Goal: Information Seeking & Learning: Learn about a topic

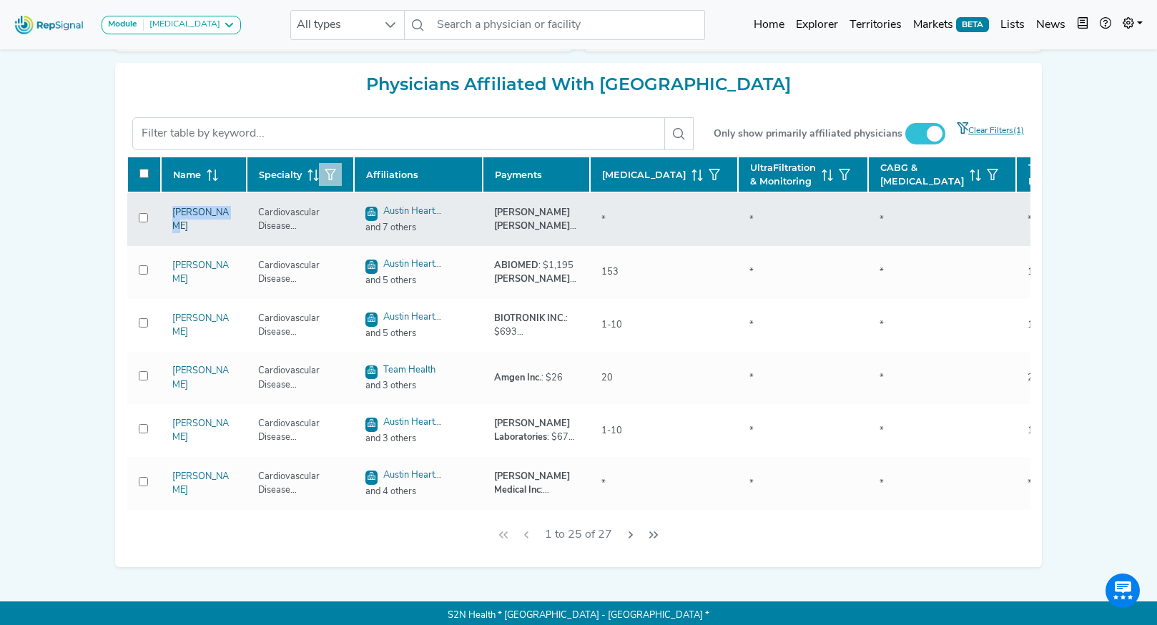
copy link "[PERSON_NAME]"
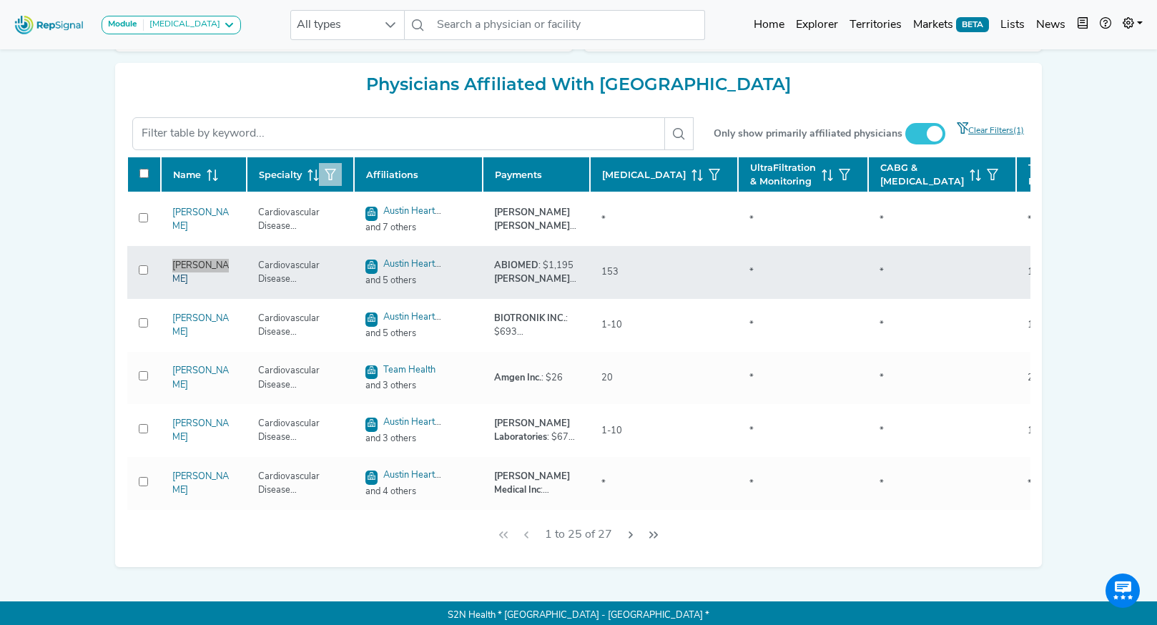
copy link "[PERSON_NAME]"
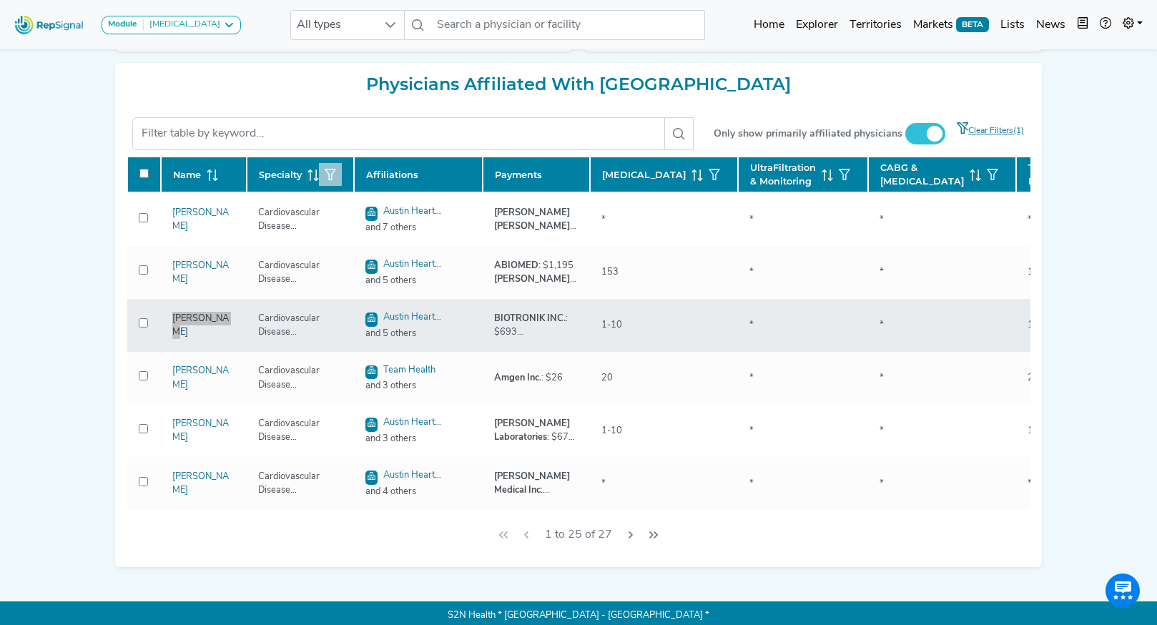
copy link "[PERSON_NAME]"
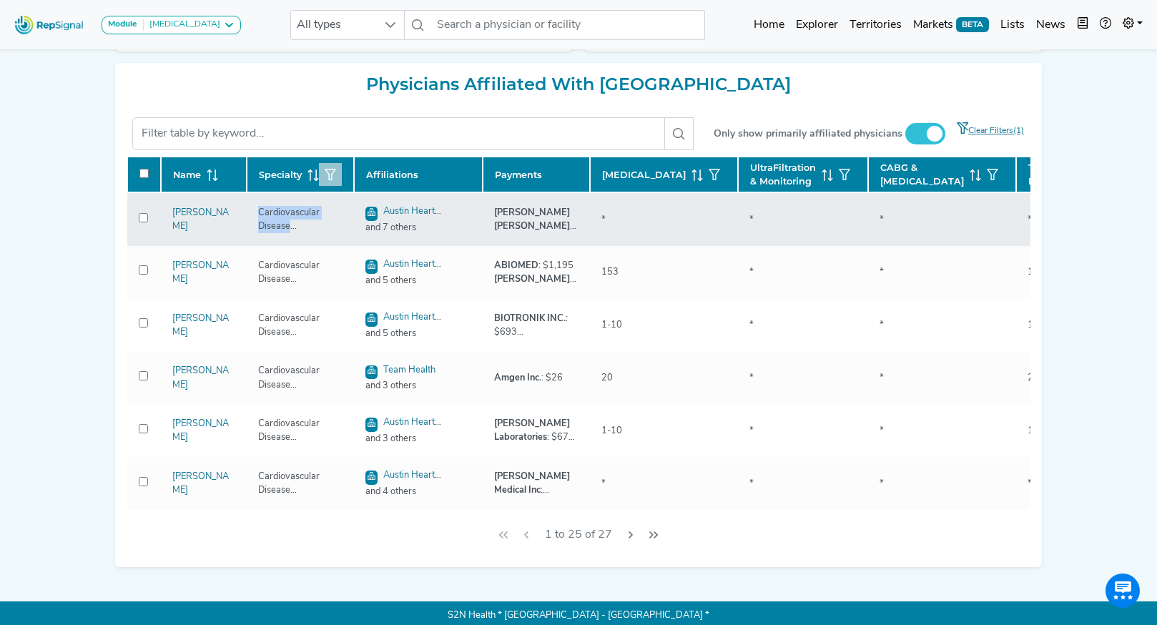
drag, startPoint x: 292, startPoint y: 249, endPoint x: 335, endPoint y: 258, distance: 44.5
click at [336, 233] on div "Cardiovascular Disease (Cardiology)" at bounding box center [301, 219] width 102 height 27
copy div "Cardiovascular Disease (Cardiology)"
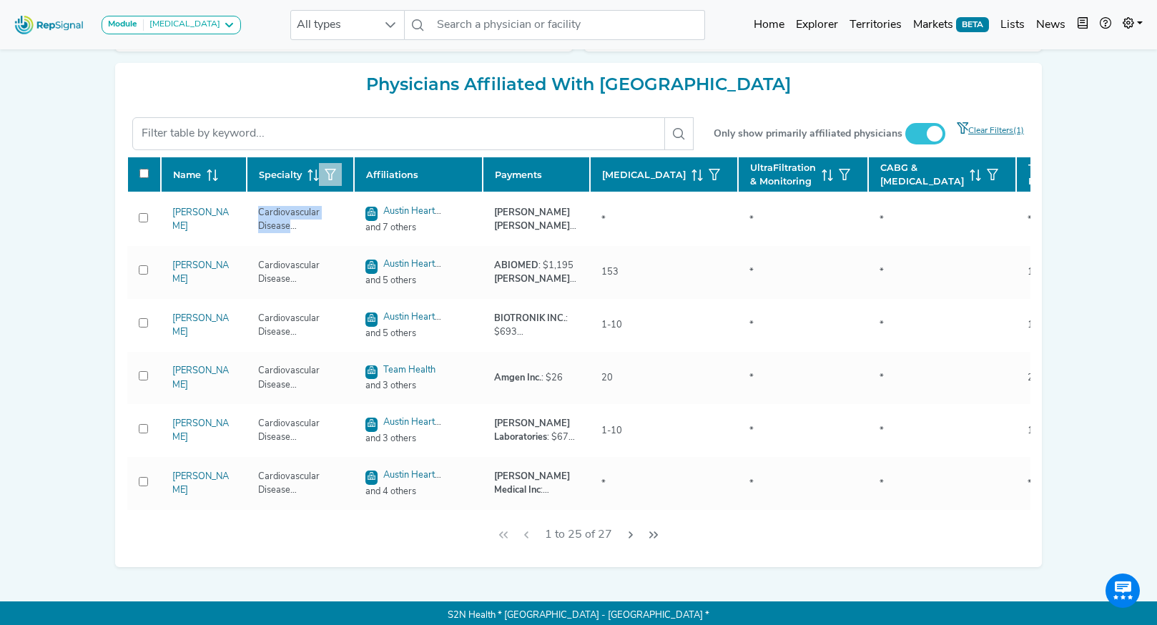
click at [325, 180] on icon "button" at bounding box center [330, 174] width 11 height 11
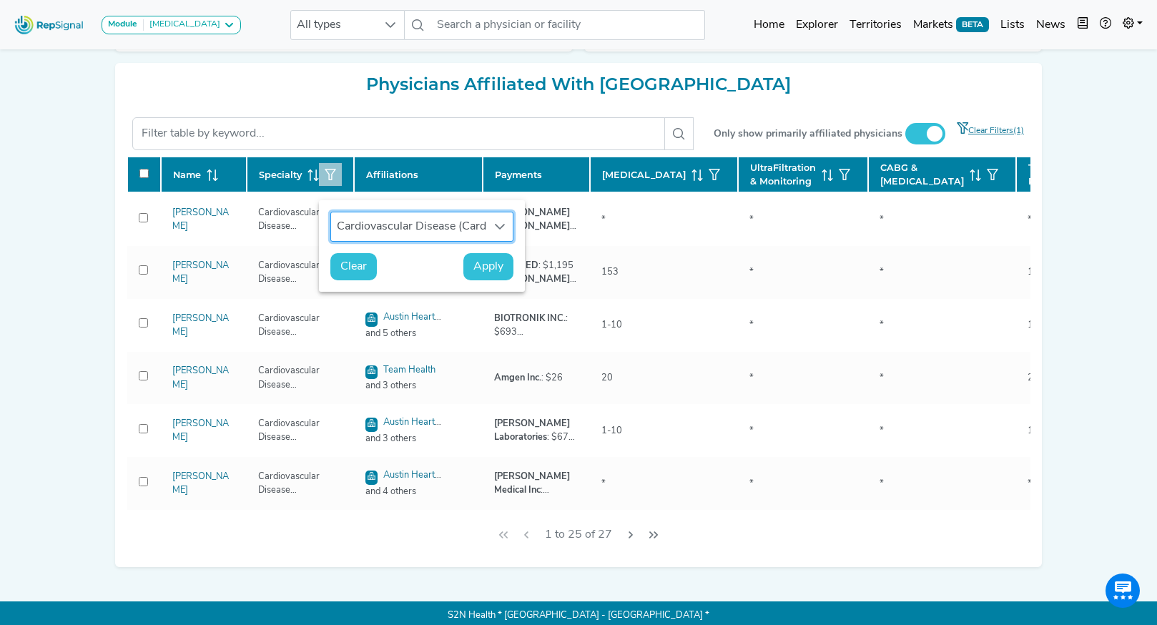
scroll to position [10, 67]
click at [356, 263] on span "Clear" at bounding box center [353, 266] width 26 height 17
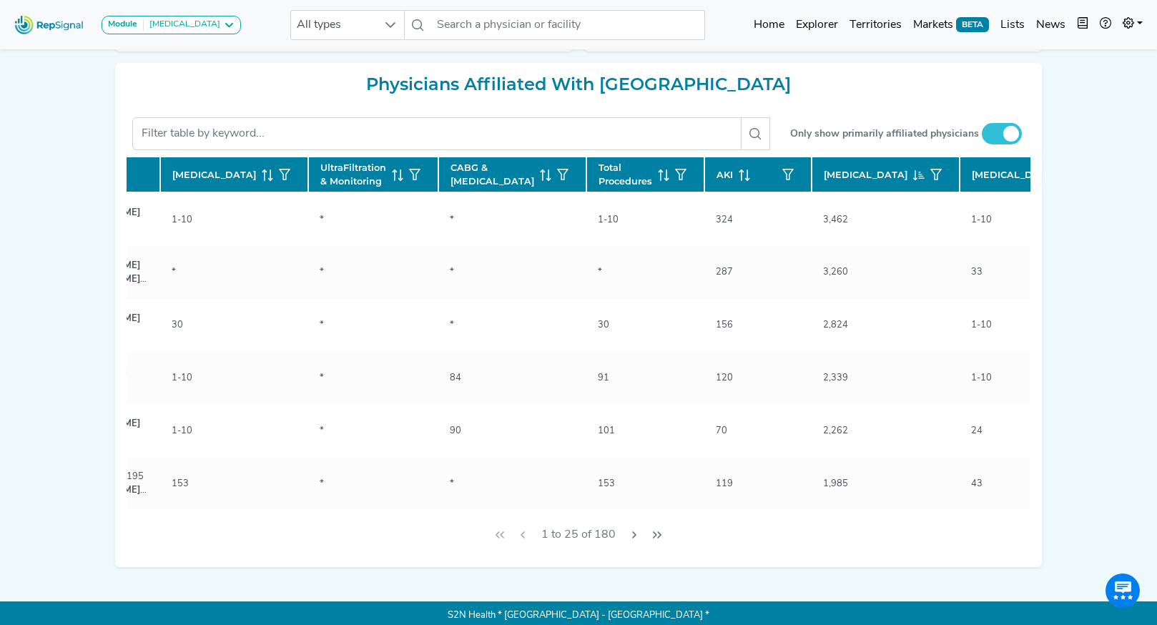
scroll to position [0, 444]
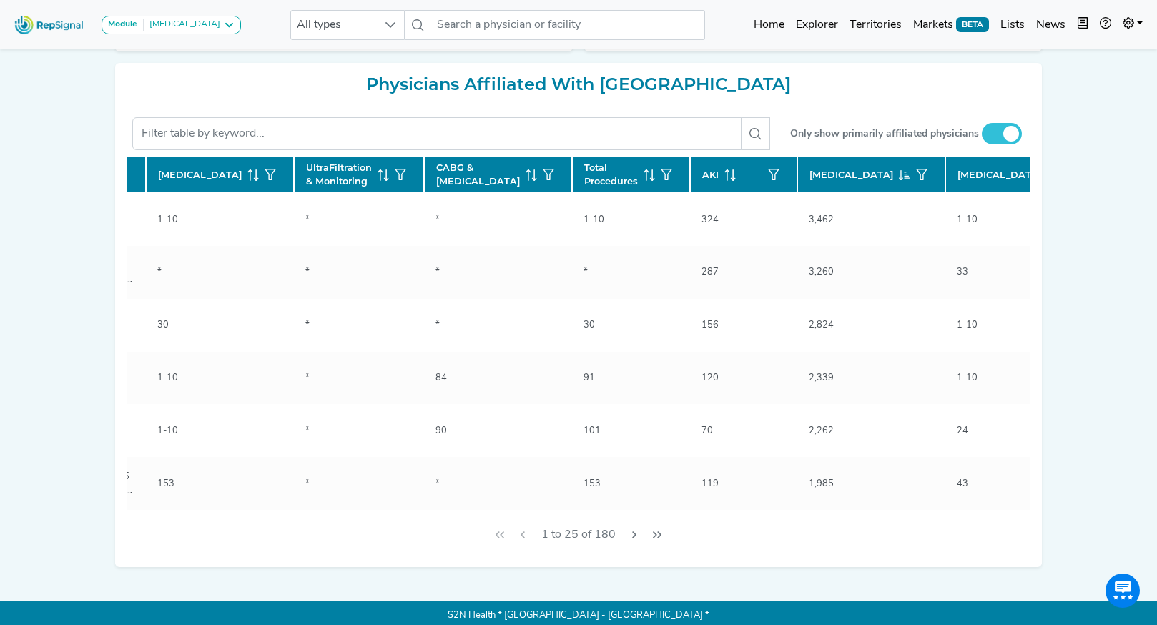
click at [1047, 181] on icon at bounding box center [1052, 175] width 11 height 11
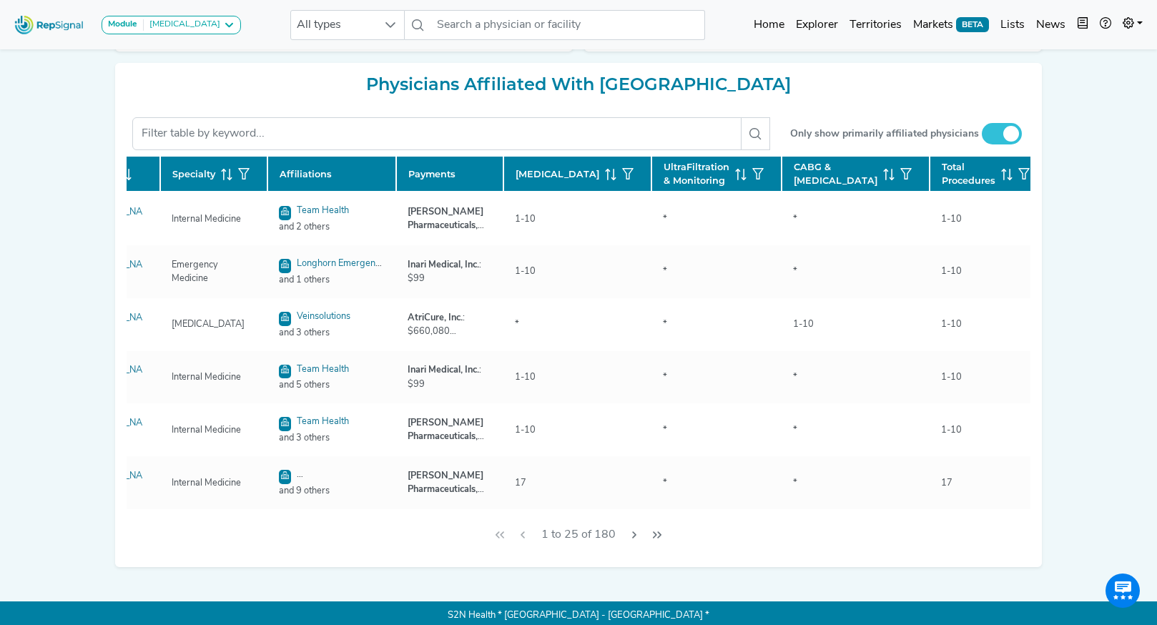
scroll to position [1, 0]
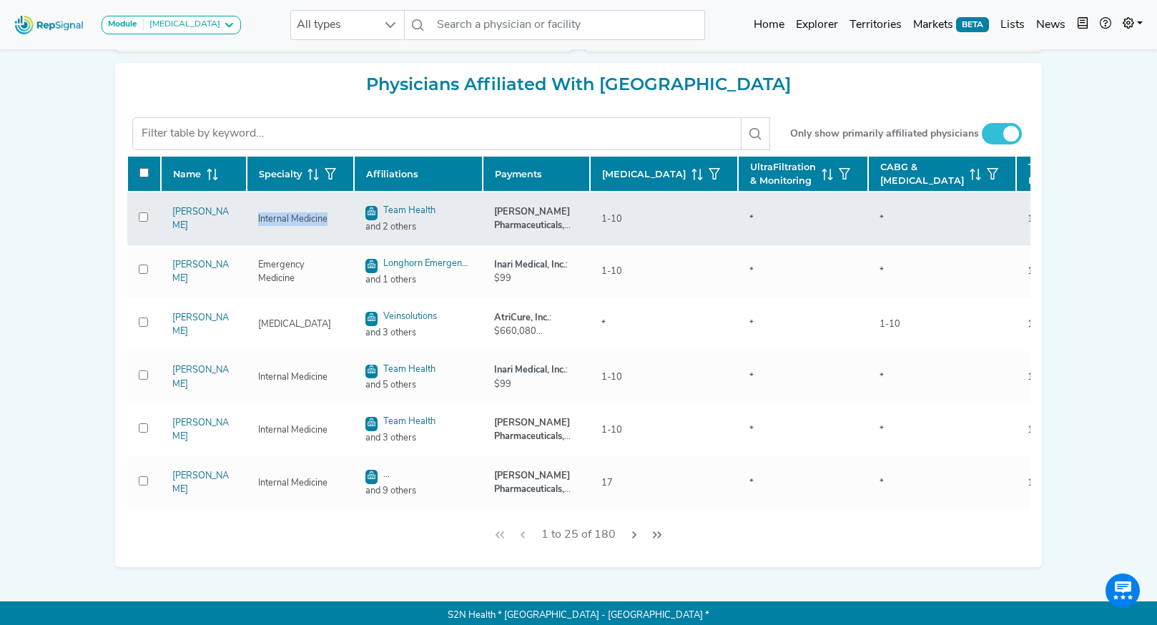
drag, startPoint x: 255, startPoint y: 247, endPoint x: 333, endPoint y: 251, distance: 78.0
click at [333, 226] on div "Internal Medicine" at bounding box center [293, 219] width 87 height 14
copy div "Internal Medicine"
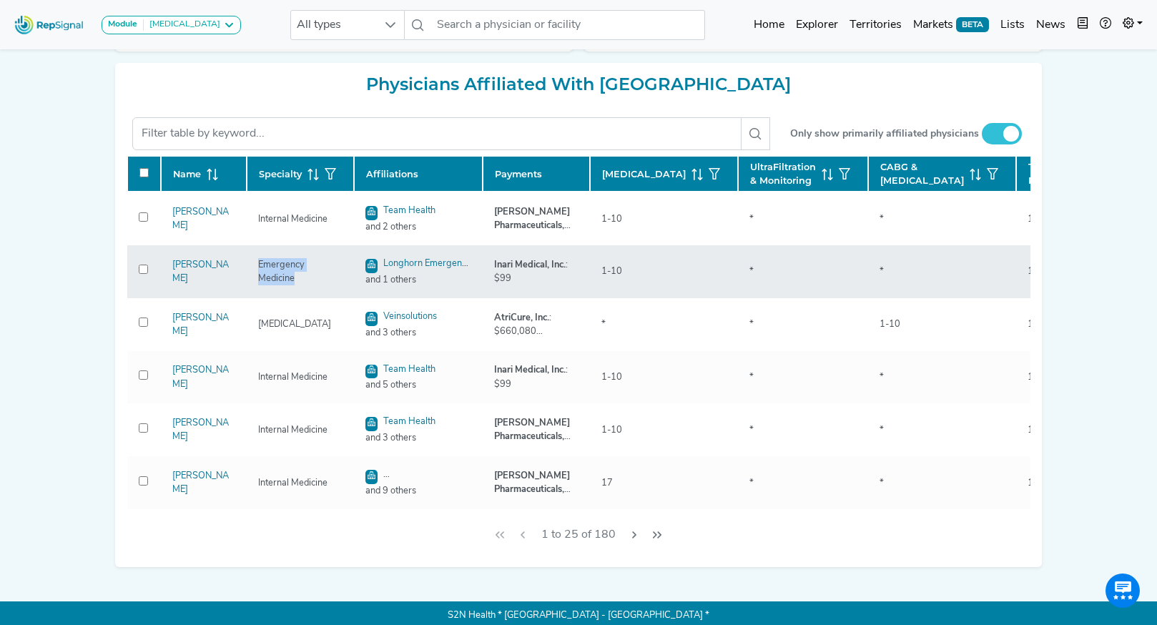
drag, startPoint x: 258, startPoint y: 298, endPoint x: 347, endPoint y: 300, distance: 89.4
click at [347, 285] on div "Emergency Medicine" at bounding box center [301, 271] width 102 height 27
copy div "Emergency Medicine"
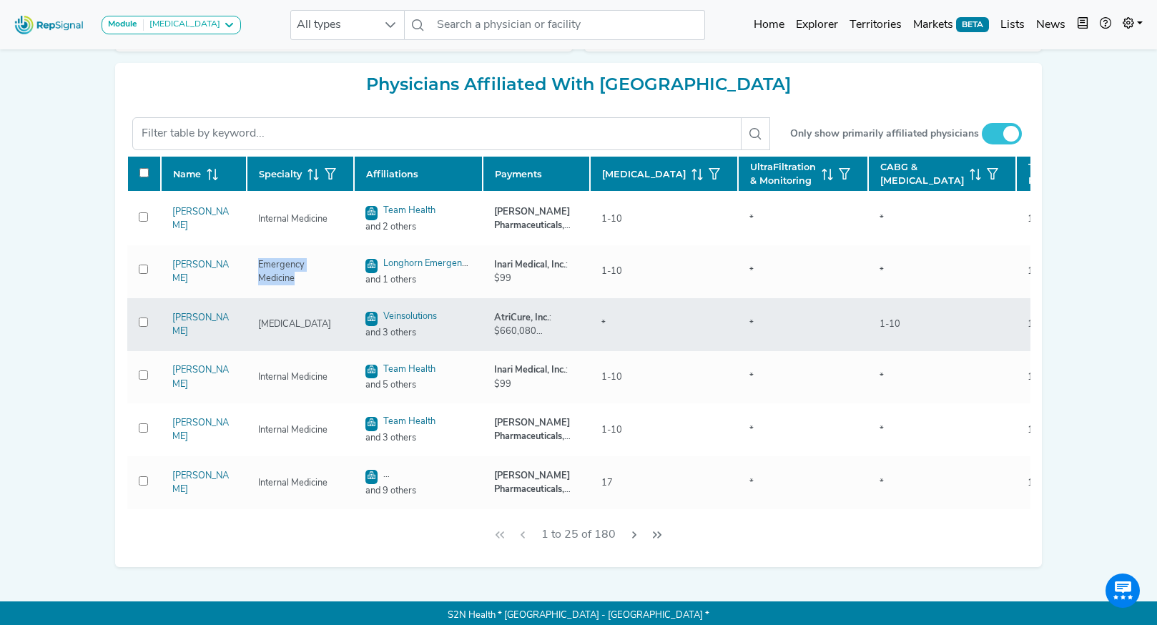
drag, startPoint x: 253, startPoint y: 348, endPoint x: 331, endPoint y: 355, distance: 78.3
click at [331, 331] on div "Thoracic Surgery" at bounding box center [295, 325] width 90 height 14
copy div "Thoracic Surgery"
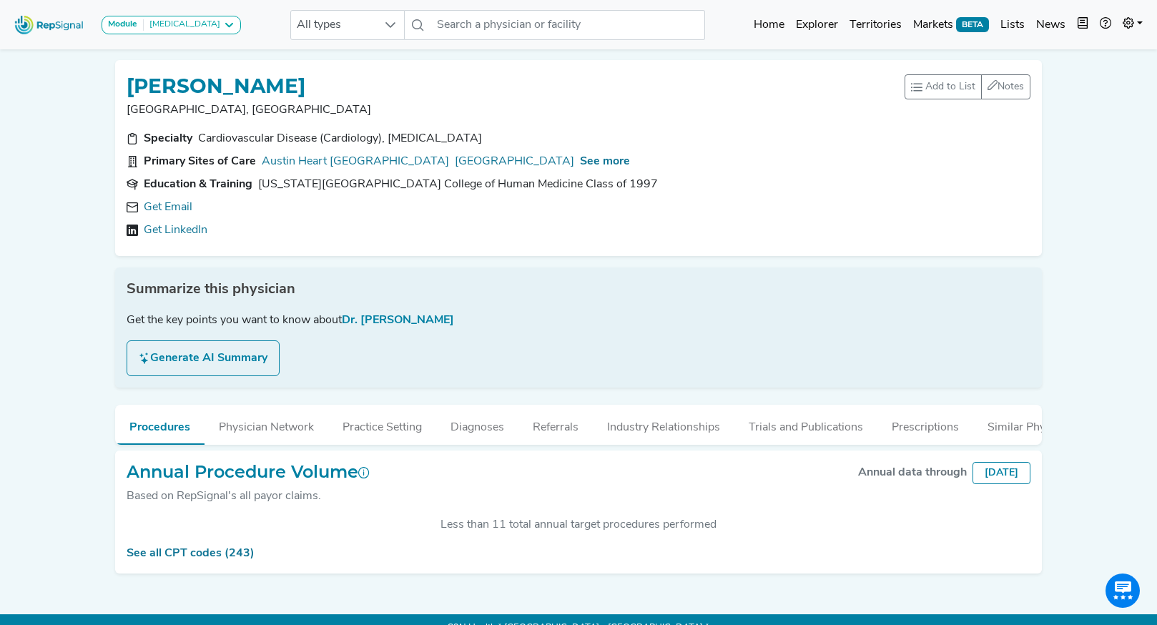
scroll to position [270, 0]
click at [148, 207] on link "Get Email" at bounding box center [168, 207] width 49 height 17
click at [630, 159] on span "See more" at bounding box center [605, 161] width 50 height 11
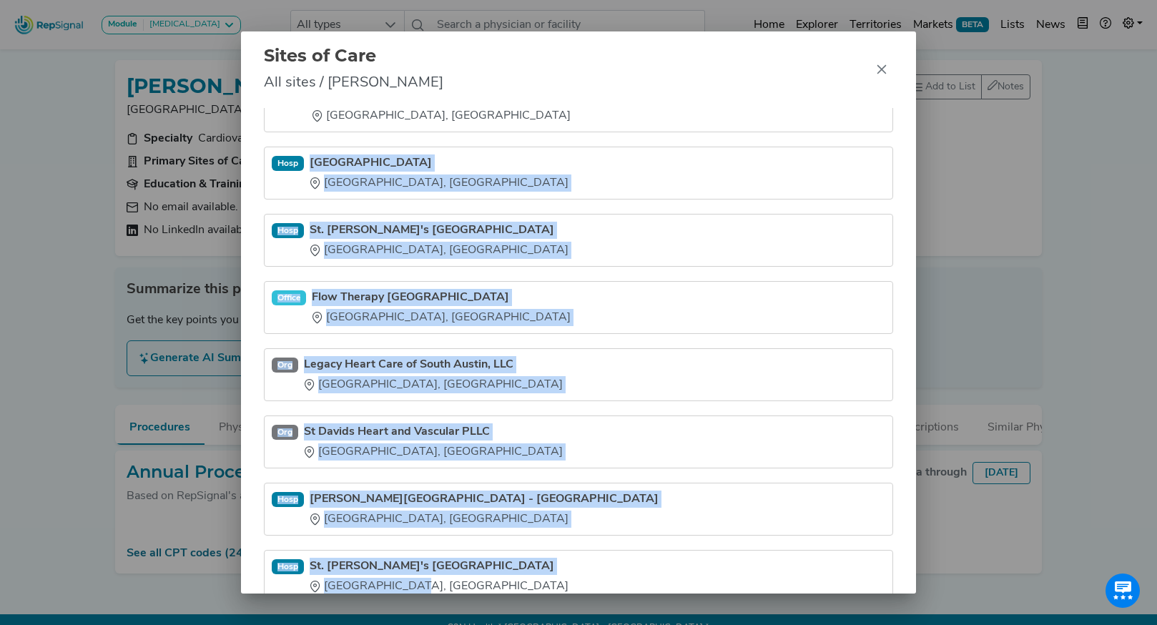
scroll to position [74, 0]
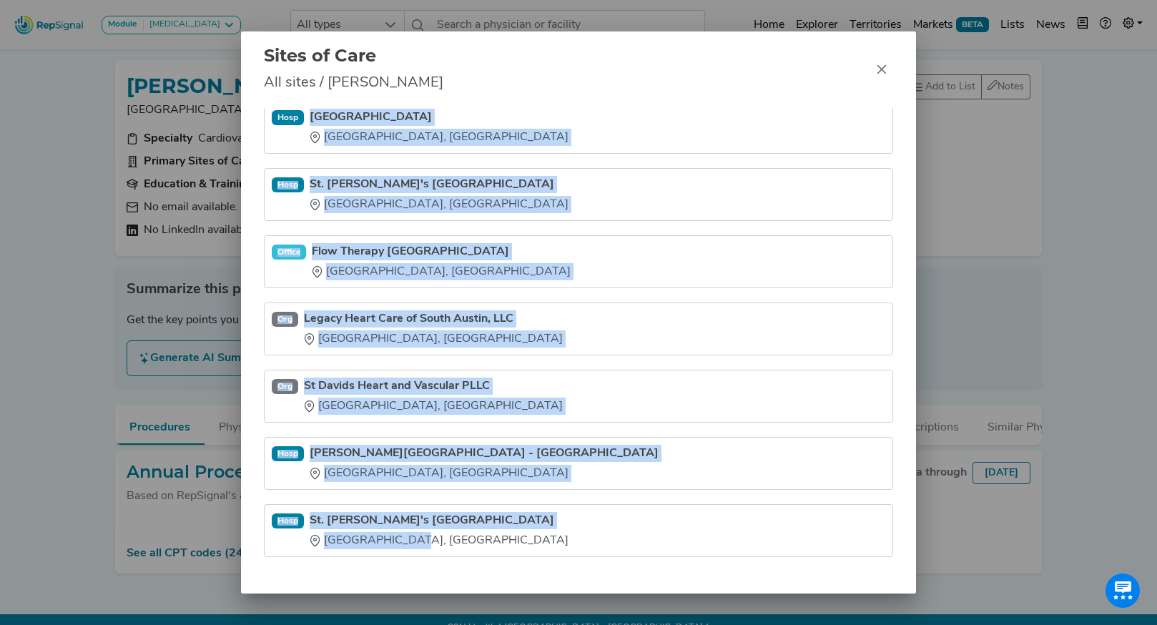
drag, startPoint x: 319, startPoint y: 212, endPoint x: 422, endPoint y: 597, distance: 399.1
type textarea "St. David's Medical Center Austin, TX Hosp St. David's South Austin Medical Cen…"
click at [423, 597] on div "Sites of Care All sites / Vinh Nguyen Office Austin Heart PLLC Heart Hospital o…" at bounding box center [578, 312] width 1157 height 625
copy ul "St. David's Medical Center Austin, TX Hosp St. David's South Austin Medical Cen…"
click at [886, 70] on icon "Close" at bounding box center [881, 69] width 11 height 11
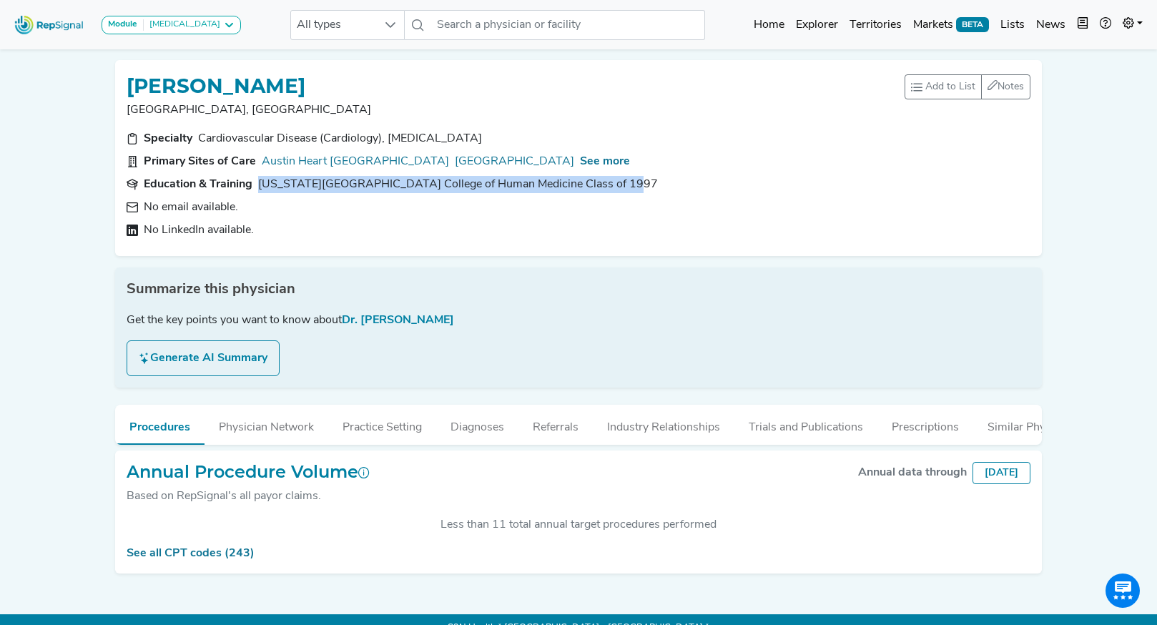
drag, startPoint x: 616, startPoint y: 187, endPoint x: 258, endPoint y: 190, distance: 358.4
click at [258, 190] on section "Education & Training Michigan State University College of Human Medicine Class …" at bounding box center [579, 184] width 904 height 17
copy div "Michigan State University College of Human Medicine Class of 1997"
click at [665, 429] on button "Industry Relationships" at bounding box center [664, 424] width 142 height 39
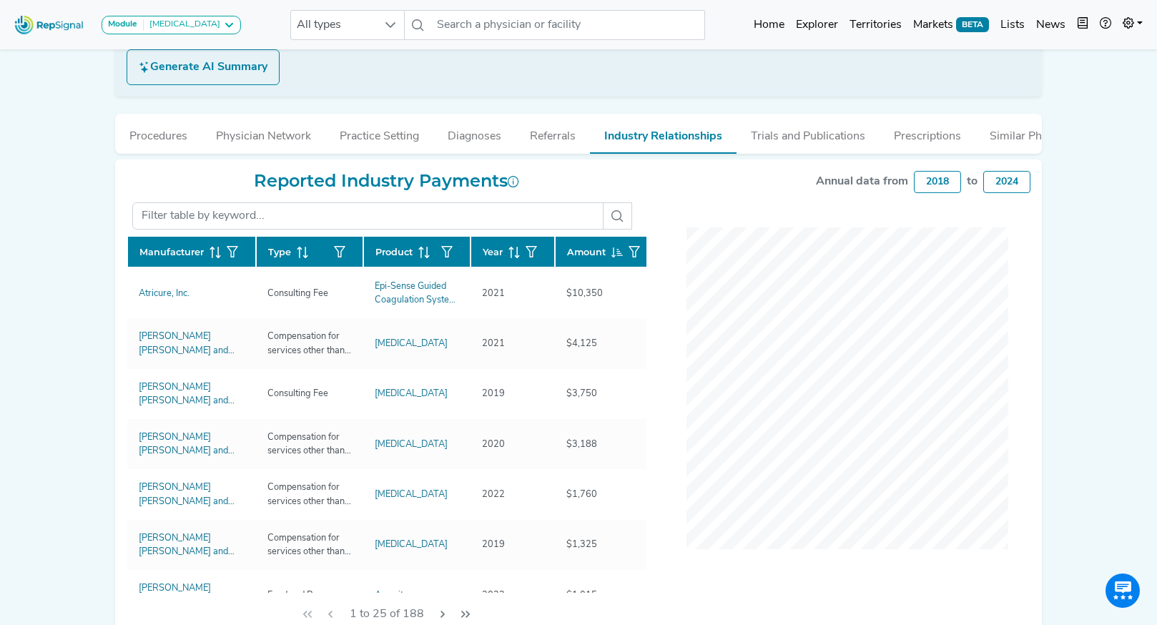
scroll to position [302, 0]
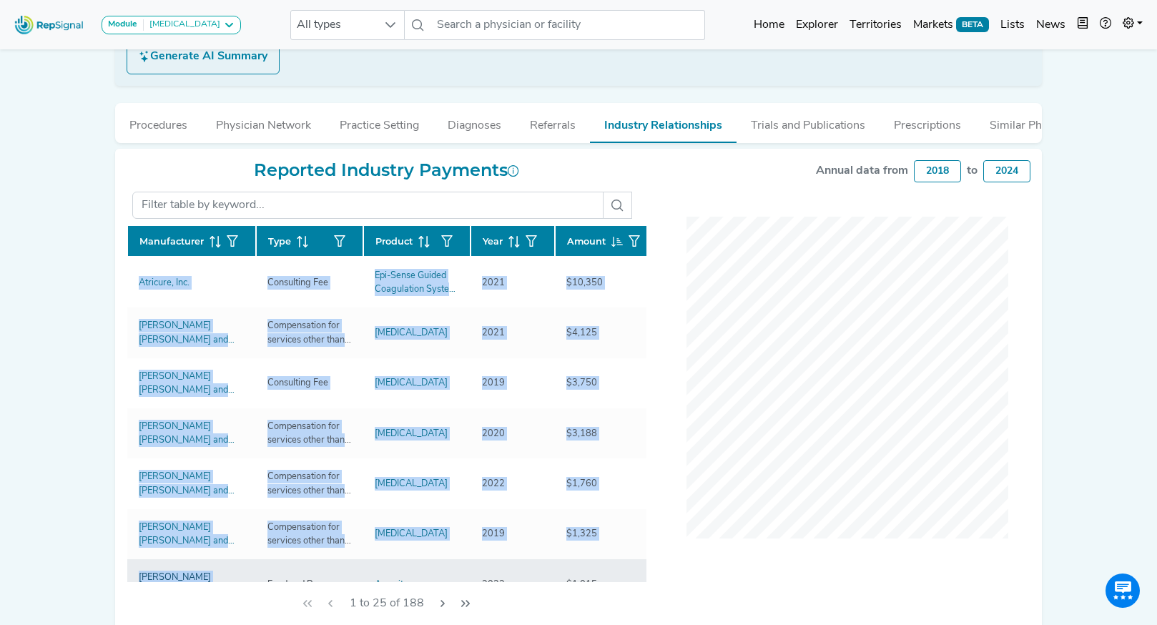
drag, startPoint x: 128, startPoint y: 297, endPoint x: 223, endPoint y: 569, distance: 288.7
click at [223, 569] on div "VINH NGUYEN Austin, TX Add to List Recent Lists: Mayo Jacksonville Top 100 Neph…" at bounding box center [579, 191] width 944 height 889
copy div "Manufacturer Type Product Year Amount Atricure, Inc. Consulting Fee Epi-Sense G…"
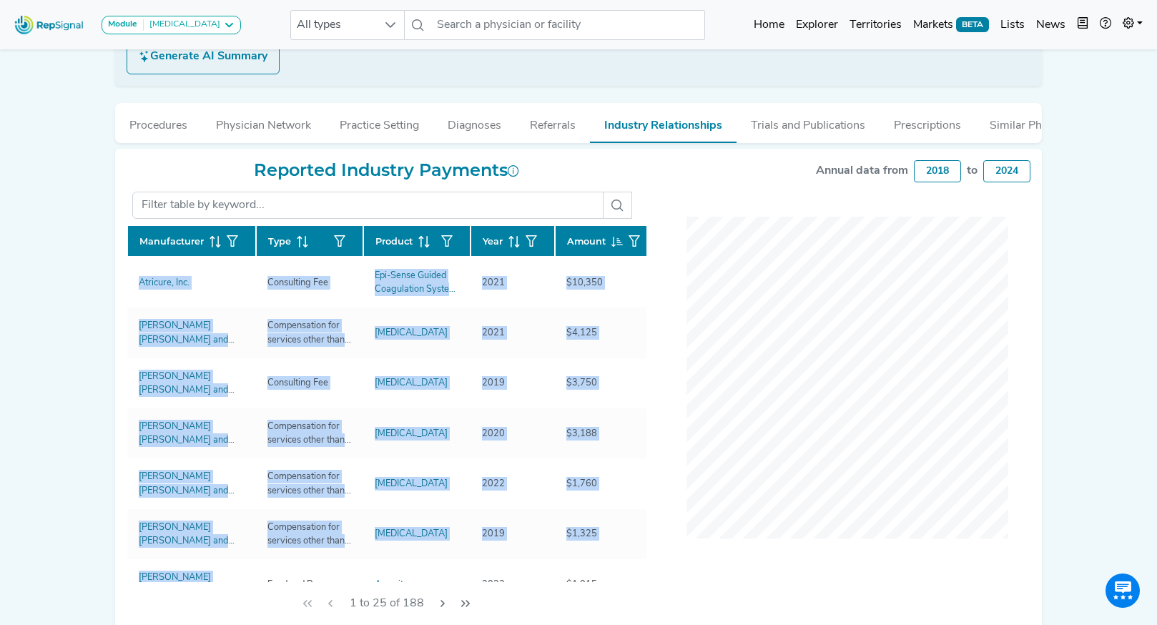
click at [73, 260] on div "Module Heart Failure Heart Failure Nephrology All types No results found Home E…" at bounding box center [578, 198] width 1157 height 1001
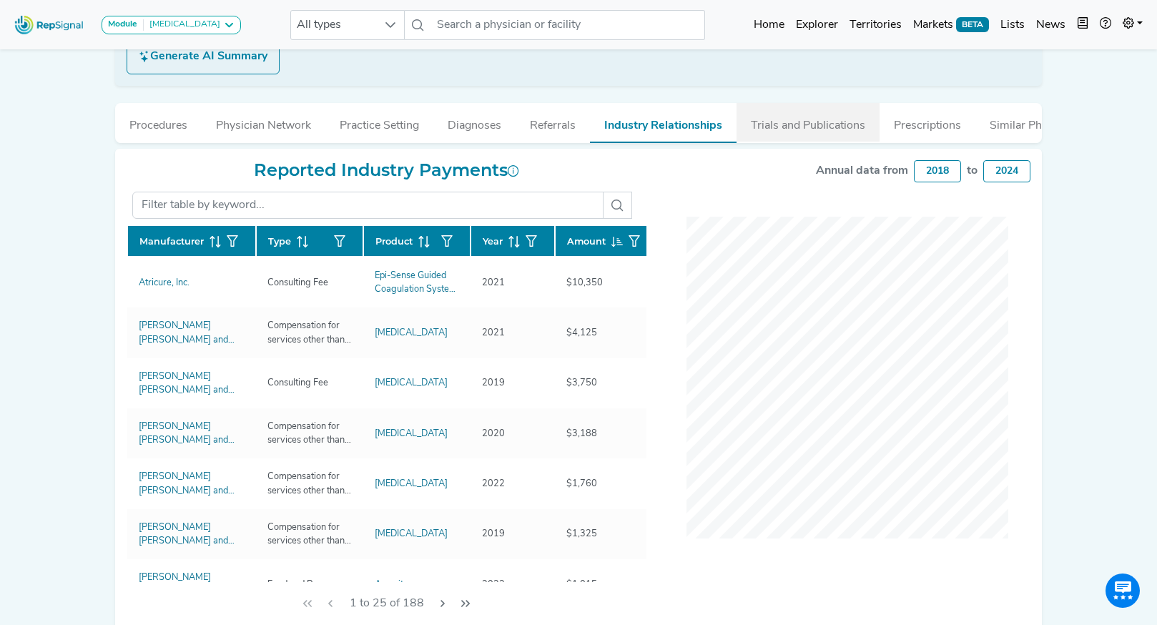
click at [793, 132] on button "Trials and Publications" at bounding box center [808, 122] width 143 height 39
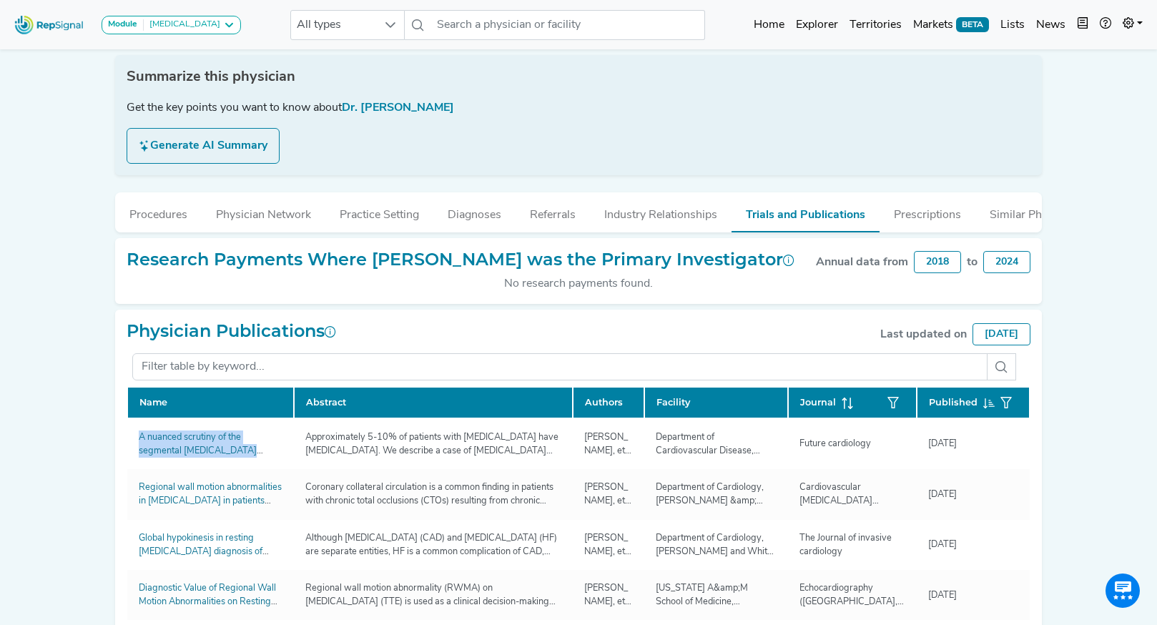
scroll to position [207, 0]
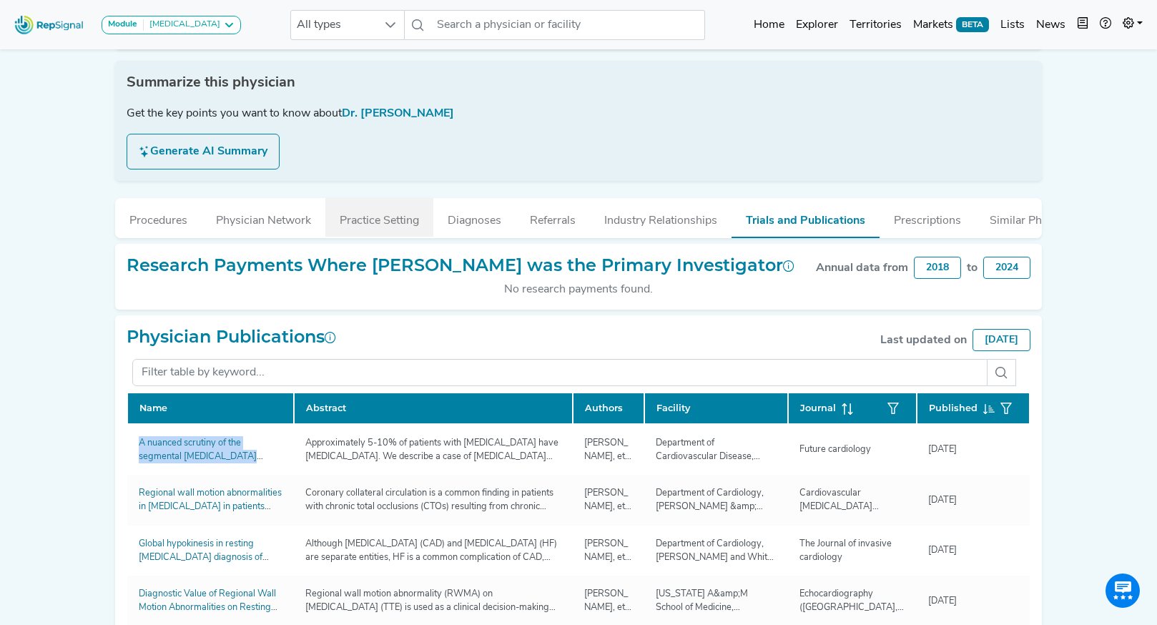
click at [423, 226] on button "Practice Setting" at bounding box center [379, 217] width 108 height 39
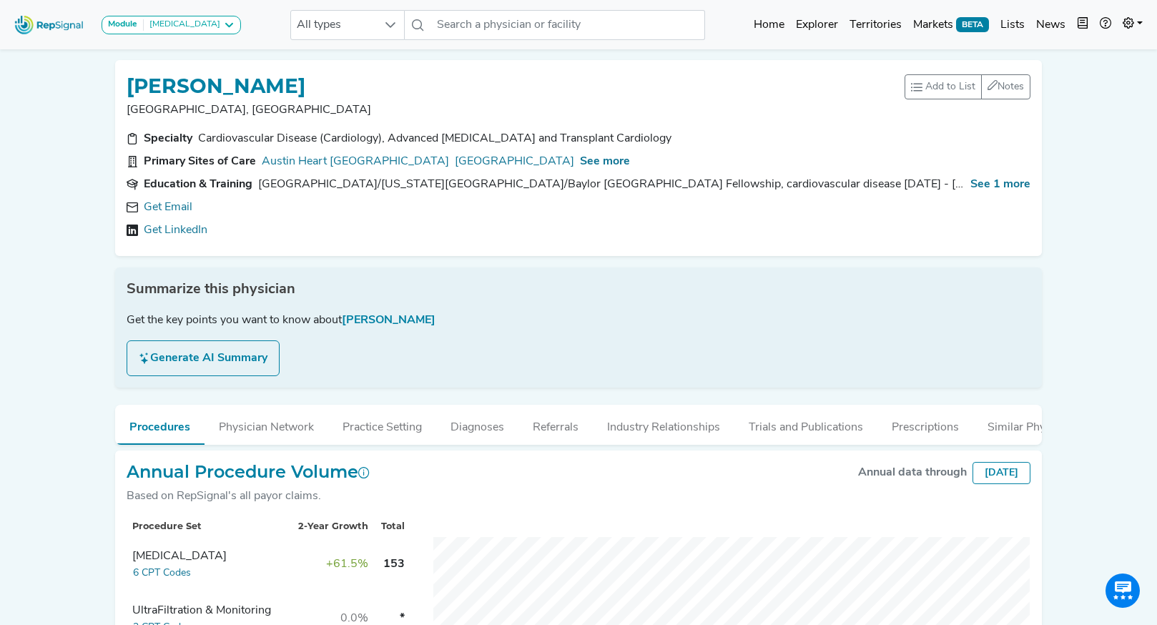
scroll to position [270, 0]
click at [177, 203] on link "Get Email" at bounding box center [168, 207] width 49 height 17
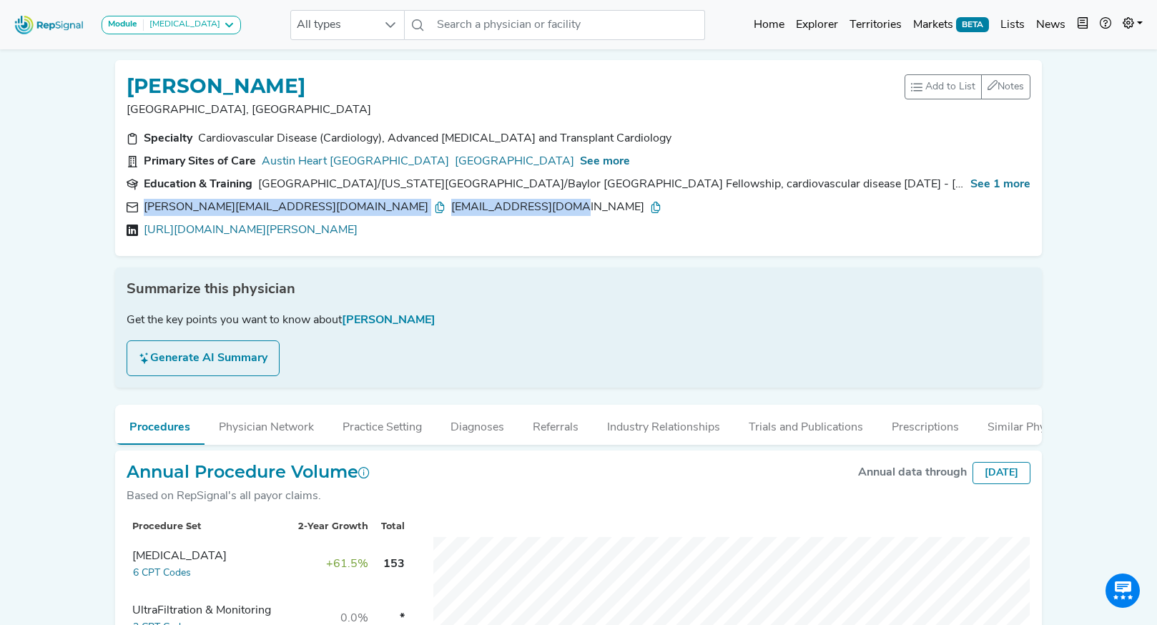
drag, startPoint x: 404, startPoint y: 210, endPoint x: 142, endPoint y: 211, distance: 261.8
type textarea "dieck@thandv.com jdieck@austin.rr.com"
click at [142, 211] on div "dieck@thandv.com jdieck@austin.rr.com" at bounding box center [579, 207] width 904 height 17
copy div "dieck@thandv.com jdieck@austin.rr.com"
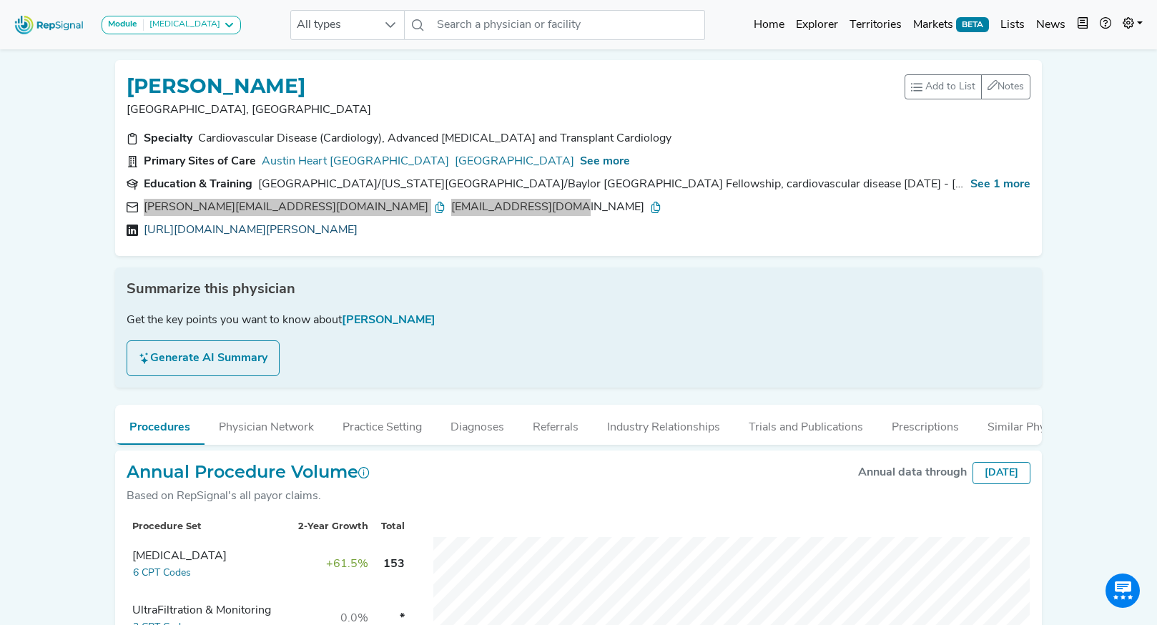
copy link "https://linkedin.com/in/john-dieck-1740332a"
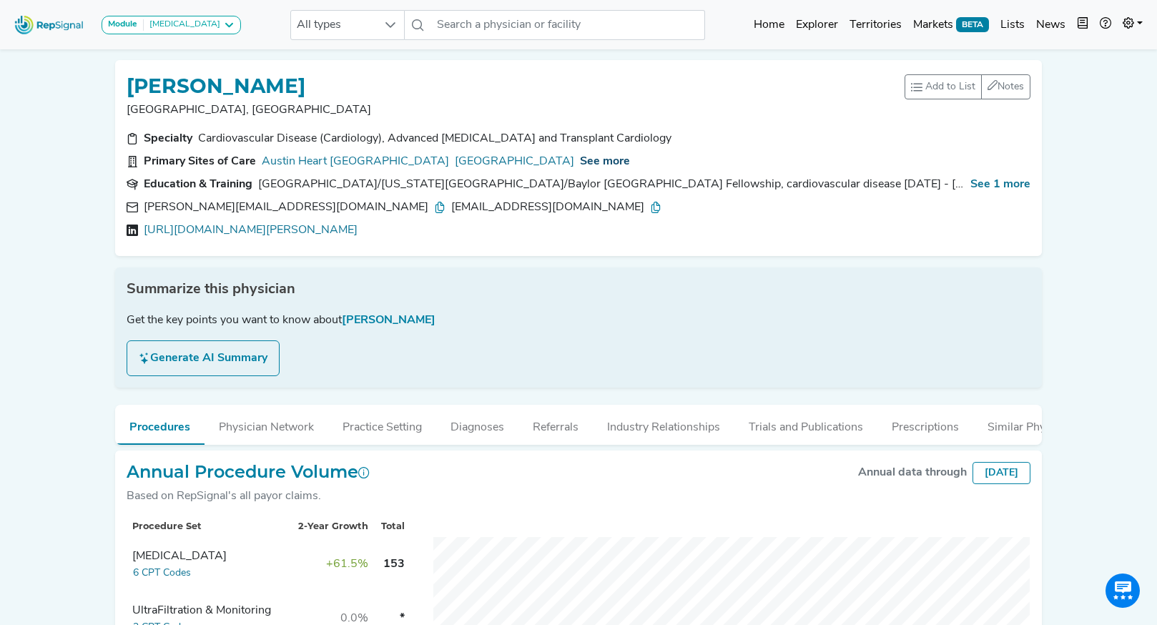
click at [630, 164] on span "See more" at bounding box center [605, 161] width 50 height 11
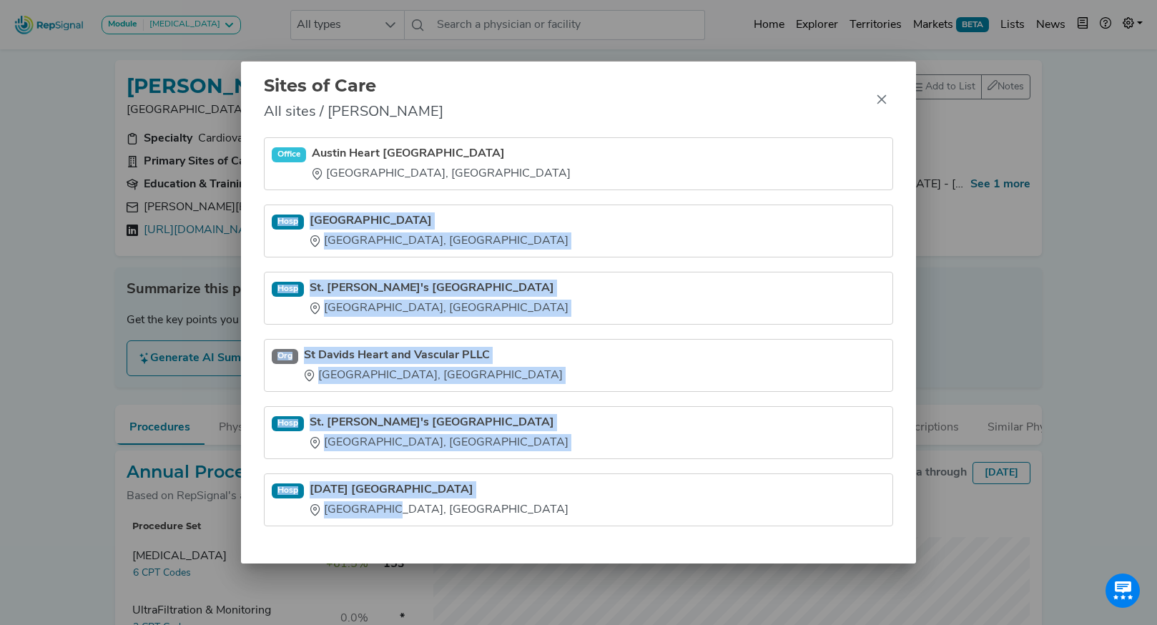
drag, startPoint x: 308, startPoint y: 208, endPoint x: 453, endPoint y: 521, distance: 345.0
click at [448, 521] on ul "Office Austin Heart PLLC Heart Hospital of Austin Austin, TX Hosp St. David's M…" at bounding box center [578, 331] width 629 height 389
copy ul "Hosp St. David's Medical Center Austin, TX Hosp St. David's South Austin Medica…"
click at [880, 97] on icon "Close" at bounding box center [882, 99] width 9 height 9
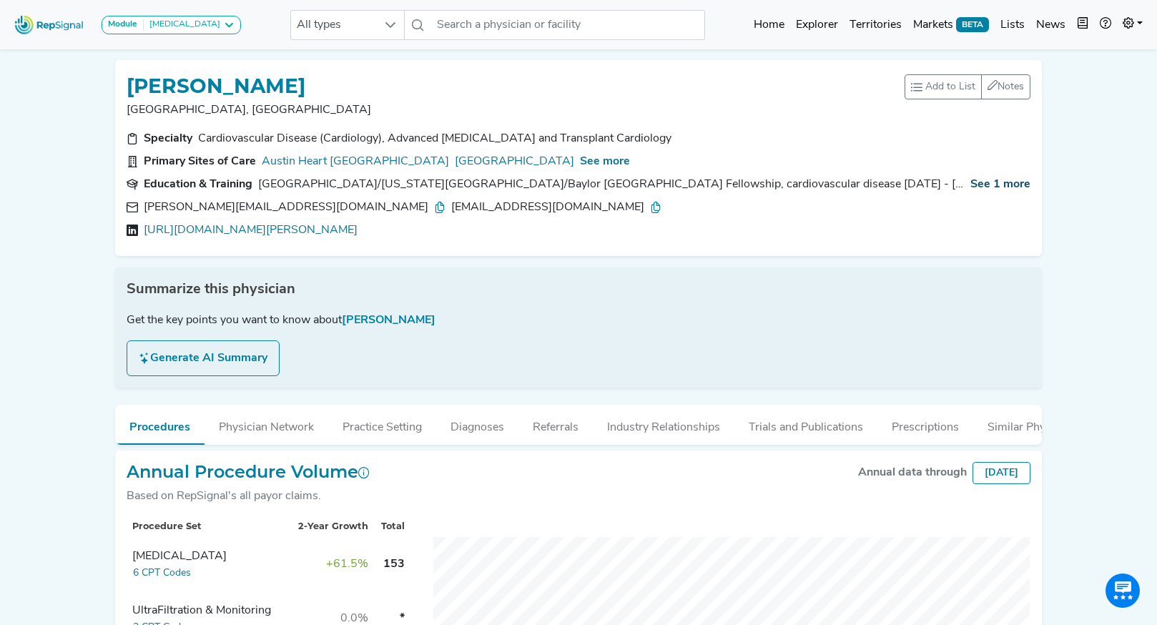
click at [971, 183] on span "See 1 more" at bounding box center [1001, 184] width 60 height 11
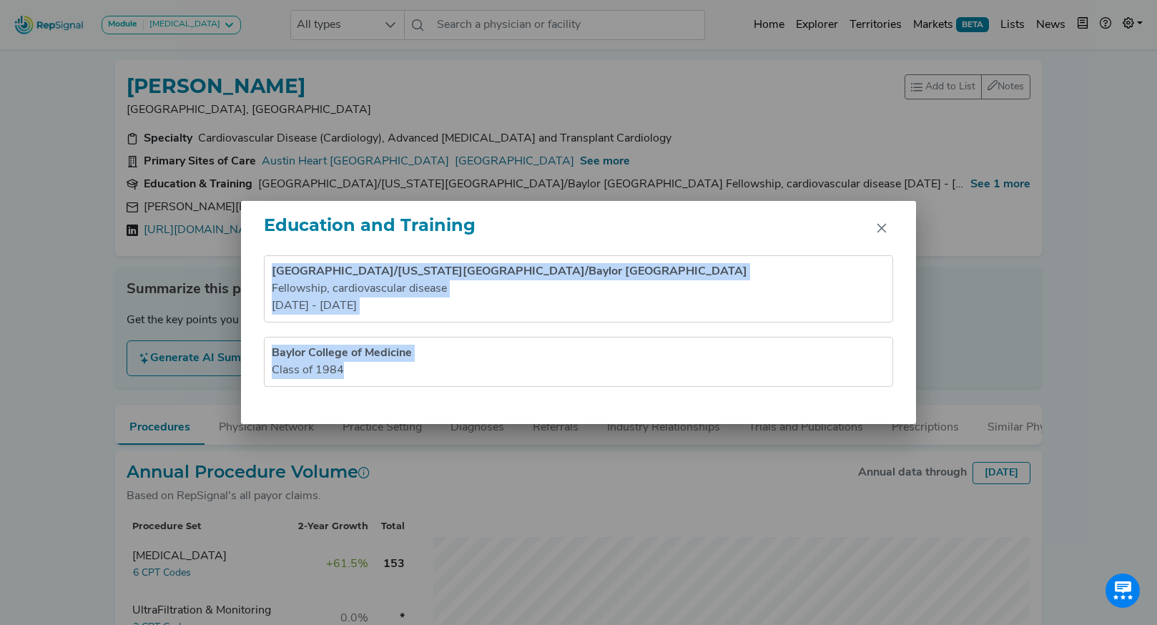
drag, startPoint x: 272, startPoint y: 272, endPoint x: 361, endPoint y: 400, distance: 155.8
click at [361, 401] on div "Baylor College of Medicine/Texas Heart Institute/Baylor St Luke's Medical Cente…" at bounding box center [578, 339] width 675 height 169
copy ul "Baylor College of Medicine/Texas Heart Institute/Baylor St Luke's Medical Cente…"
click at [886, 222] on icon "Close" at bounding box center [881, 227] width 11 height 11
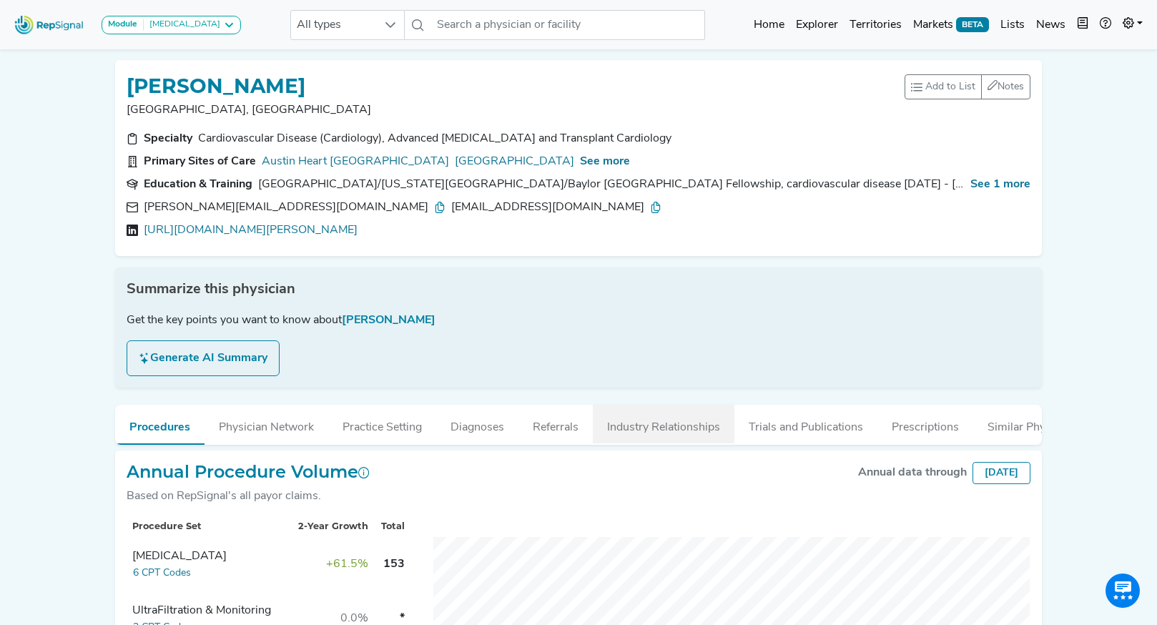
click at [675, 422] on button "Industry Relationships" at bounding box center [664, 424] width 142 height 39
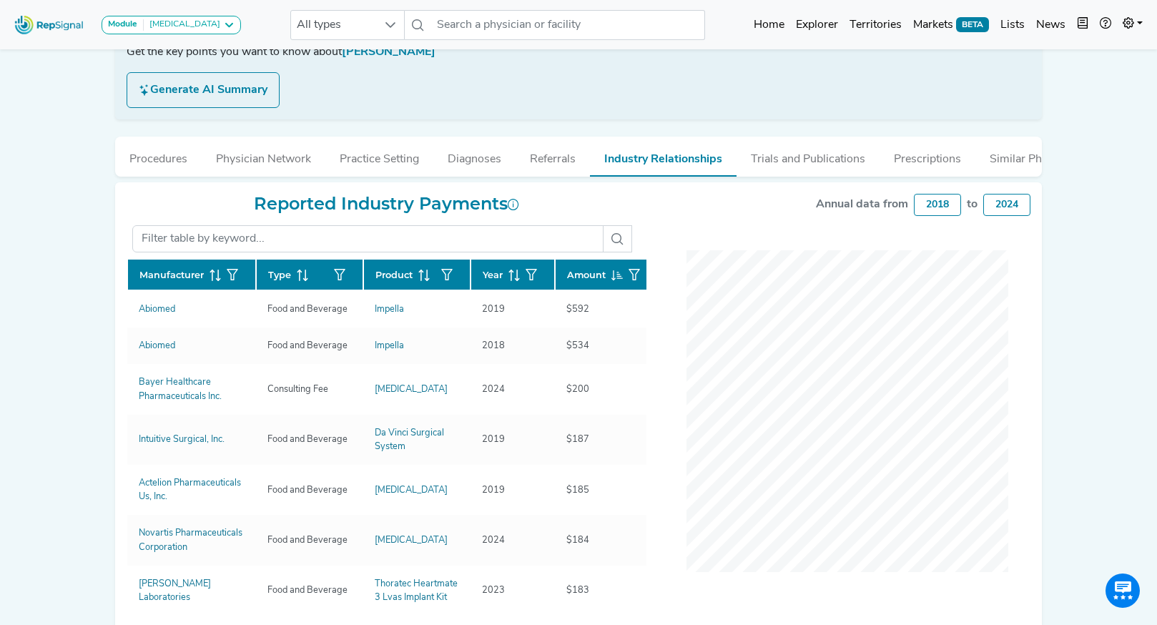
scroll to position [269, 0]
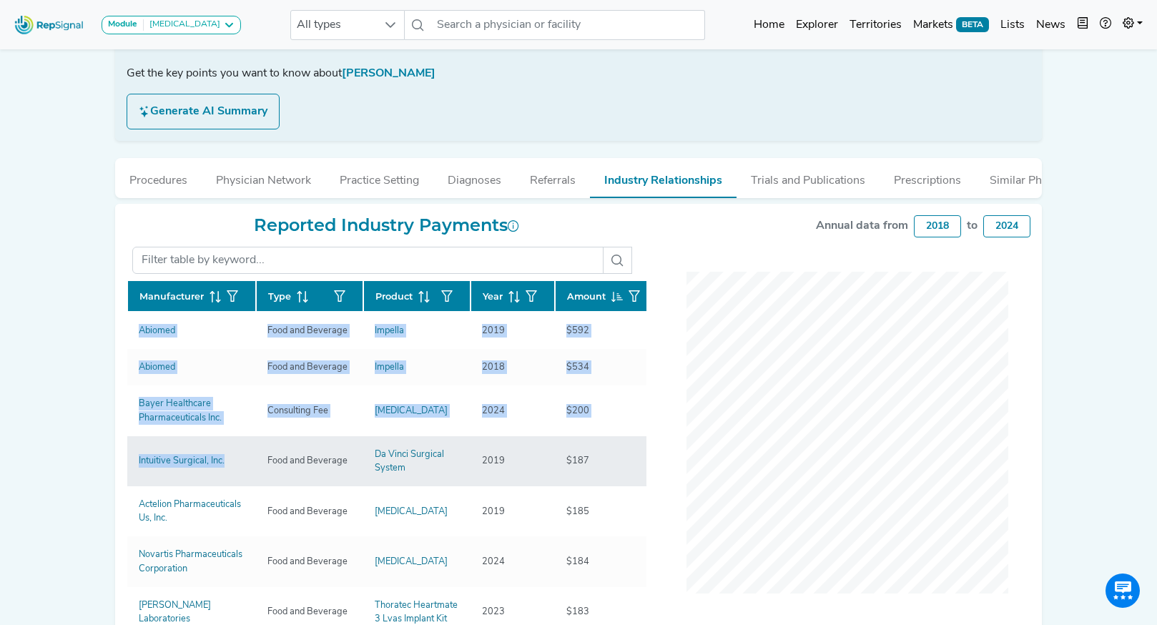
drag, startPoint x: 112, startPoint y: 303, endPoint x: 250, endPoint y: 467, distance: 214.8
click at [250, 467] on div "JOHN DIECK Austin, TX Add to List Recent Lists: Mayo Jacksonville Top 100 Nephr…" at bounding box center [579, 246] width 944 height 889
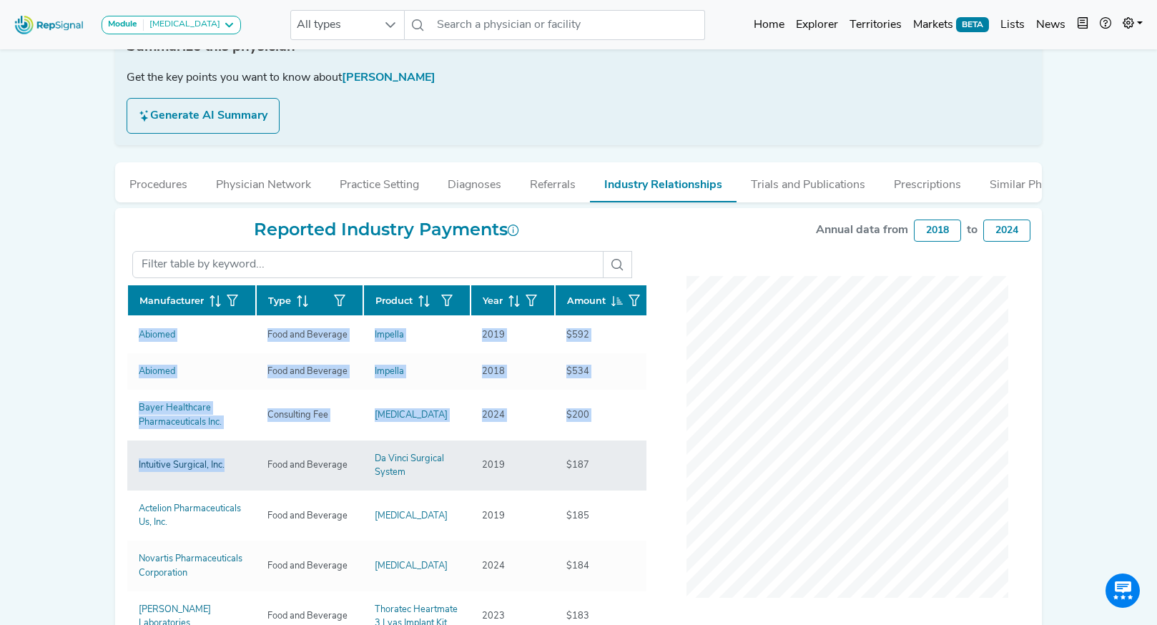
copy div "Manufacturer Type Product Year Amount Abiomed Food and Beverage Impella 2019 $5…"
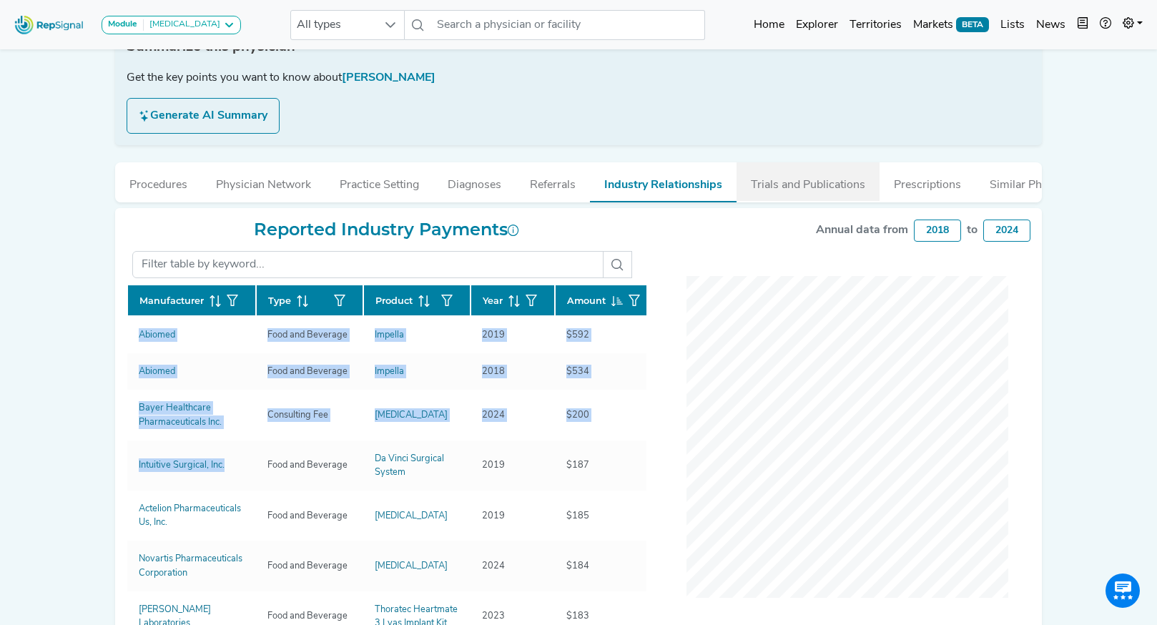
click at [810, 178] on button "Trials and Publications" at bounding box center [808, 181] width 143 height 39
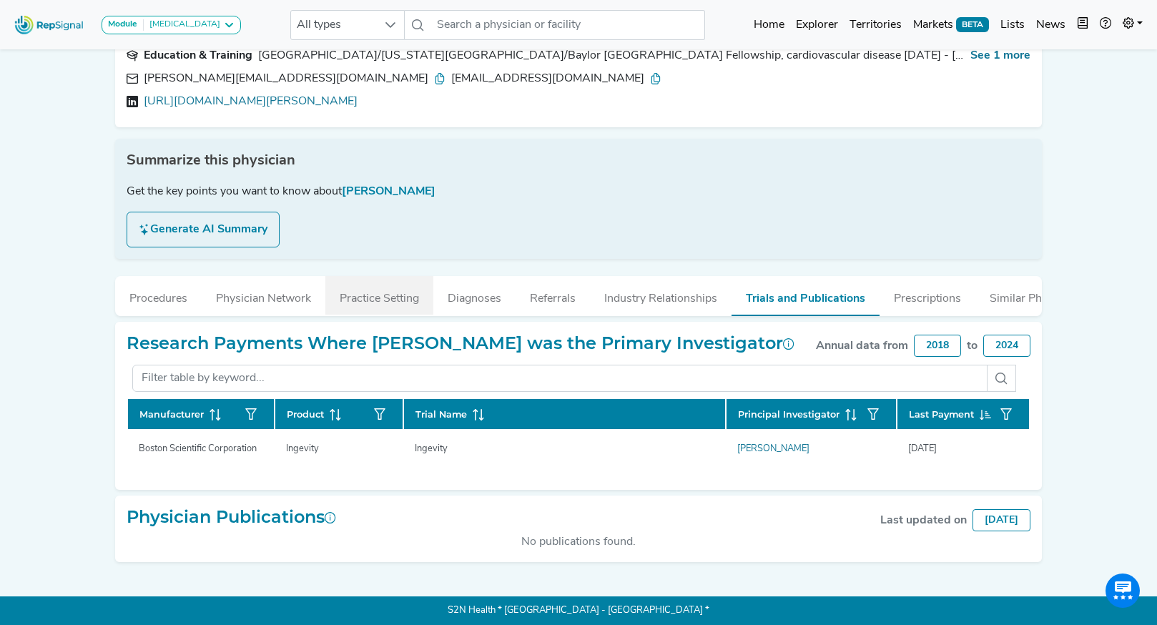
click at [415, 304] on button "Practice Setting" at bounding box center [379, 295] width 108 height 39
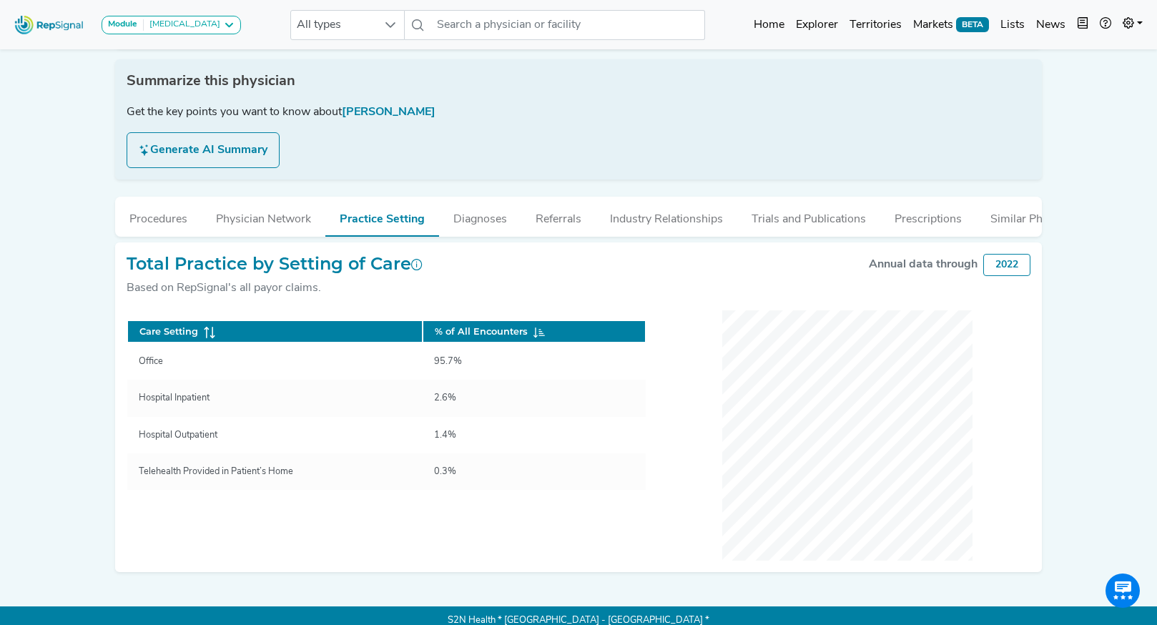
scroll to position [217, 0]
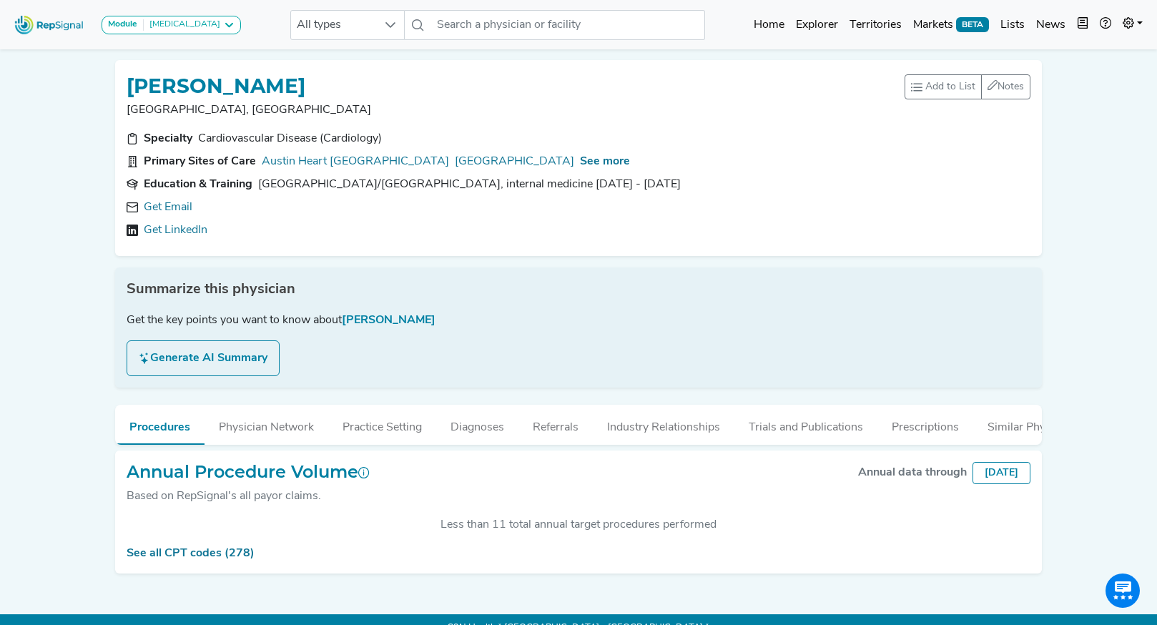
scroll to position [270, 0]
click at [174, 201] on link "Get Email" at bounding box center [168, 207] width 49 height 17
click at [630, 163] on span "See more" at bounding box center [605, 161] width 50 height 11
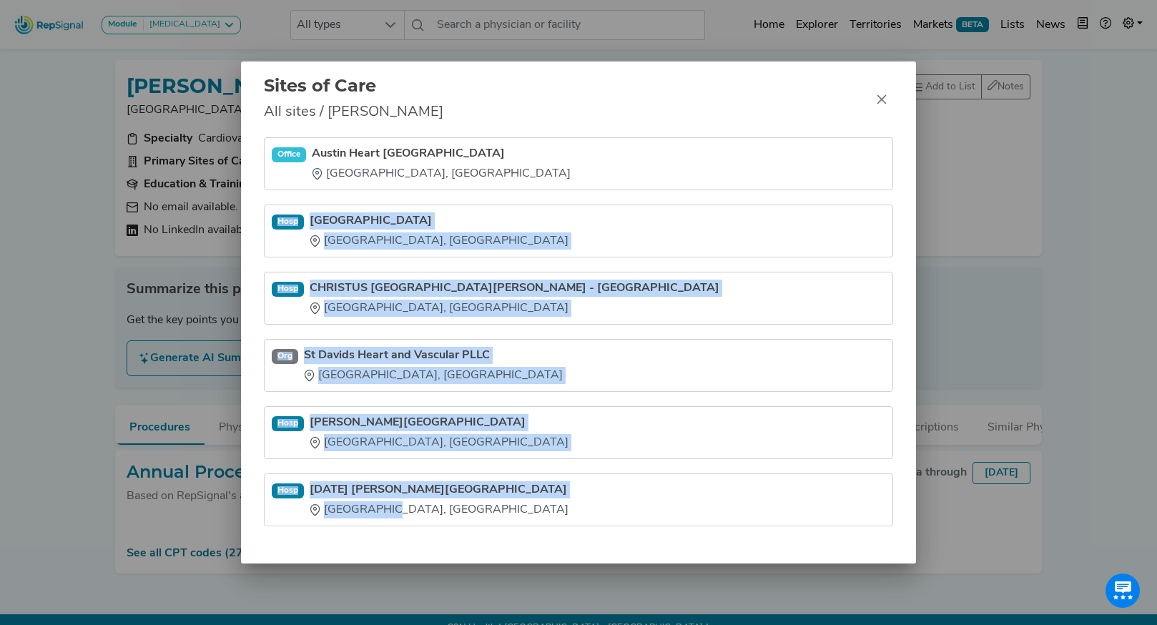
drag, startPoint x: 307, startPoint y: 207, endPoint x: 453, endPoint y: 526, distance: 351.8
type textarea "[GEOGRAPHIC_DATA] [GEOGRAPHIC_DATA], [GEOGRAPHIC_DATA] [GEOGRAPHIC_DATA][PERSON…"
click at [454, 527] on div "Office Austin Heart [GEOGRAPHIC_DATA], [GEOGRAPHIC_DATA] [GEOGRAPHIC_DATA] [GEO…" at bounding box center [578, 350] width 675 height 426
copy ul "[GEOGRAPHIC_DATA] [GEOGRAPHIC_DATA], [GEOGRAPHIC_DATA] [GEOGRAPHIC_DATA][PERSON…"
click at [883, 99] on icon "Close" at bounding box center [881, 99] width 11 height 11
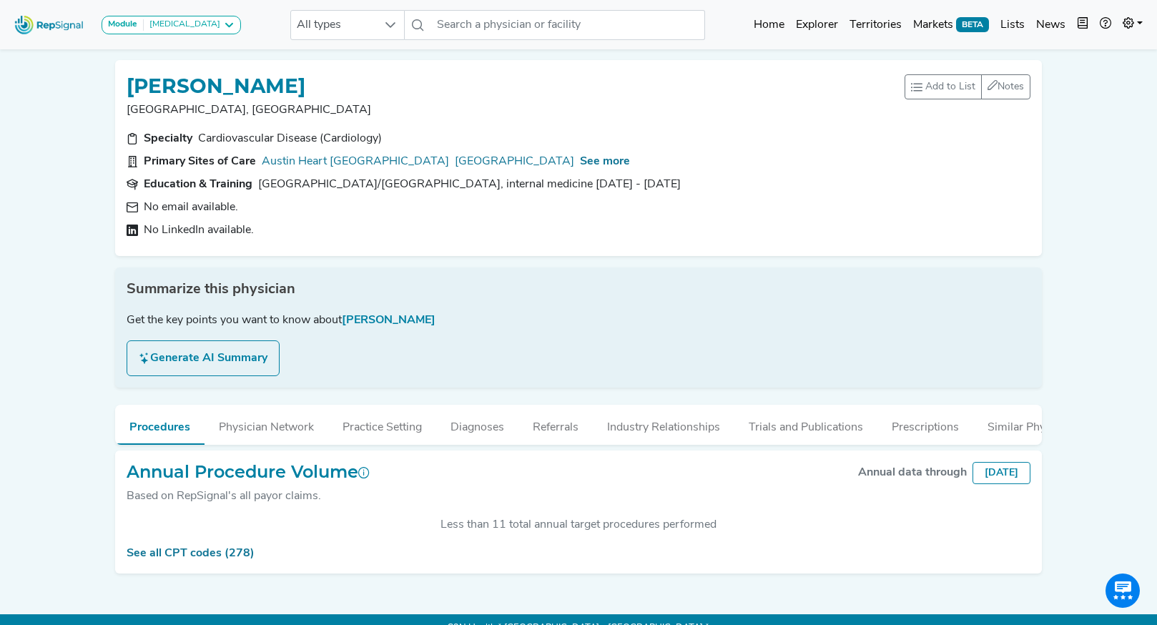
drag, startPoint x: 763, startPoint y: 185, endPoint x: 258, endPoint y: 184, distance: 505.7
click at [258, 184] on div "[GEOGRAPHIC_DATA]/[GEOGRAPHIC_DATA], internal medicine [DATE] - [DATE]" at bounding box center [469, 184] width 423 height 17
copy div "University of Cincinnati Medical Center/College of Medicine Residency, internal…"
drag, startPoint x: 658, startPoint y: 423, endPoint x: 571, endPoint y: 406, distance: 88.9
click at [657, 423] on button "Industry Relationships" at bounding box center [664, 424] width 142 height 39
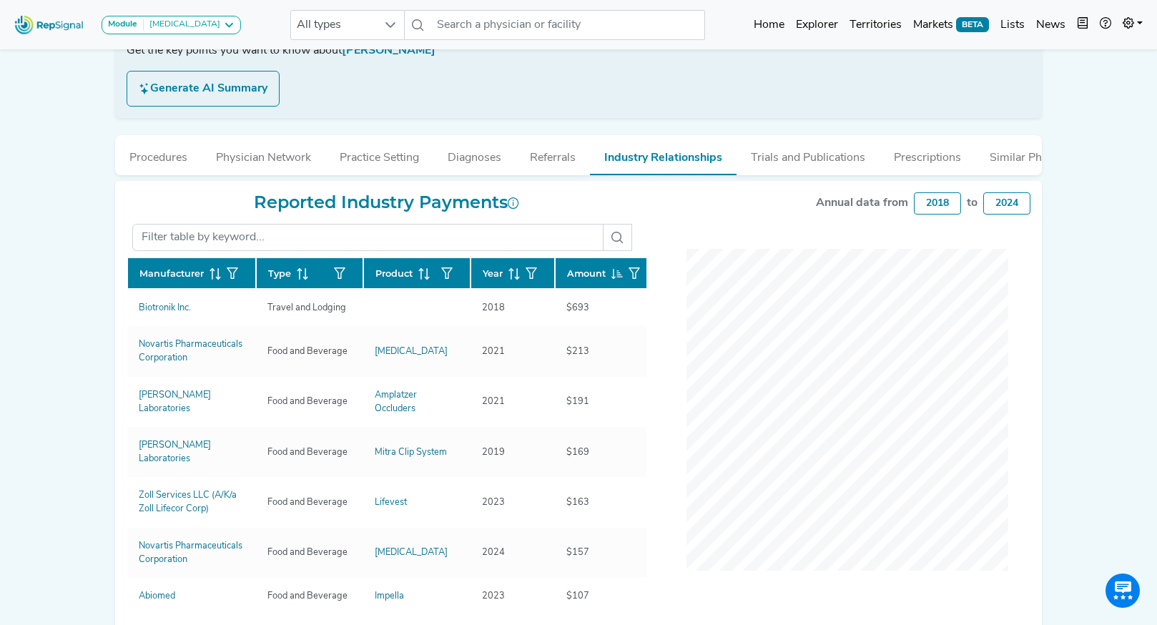
scroll to position [323, 0]
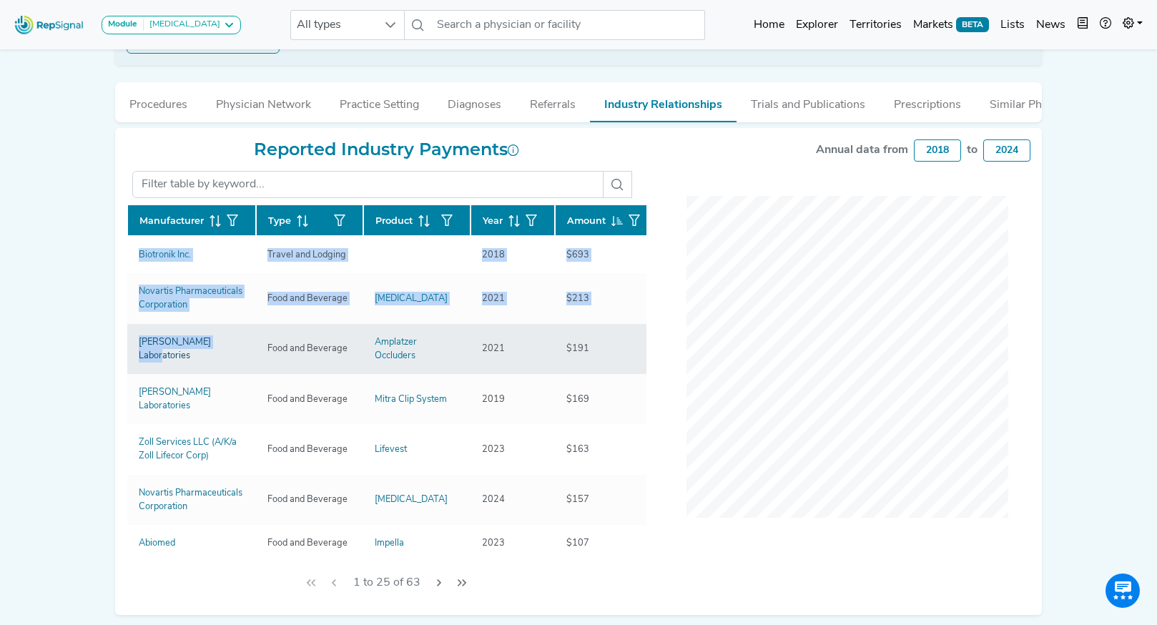
drag, startPoint x: 120, startPoint y: 259, endPoint x: 233, endPoint y: 353, distance: 147.3
click at [233, 355] on div "Reported Industry Payments Manufacturer Type Product Year Amount Biotronik Inc.…" at bounding box center [386, 371] width 537 height 464
copy div "Manufacturer Type Product Year Amount Biotronik Inc. Travel and Lodging 2018 $6…"
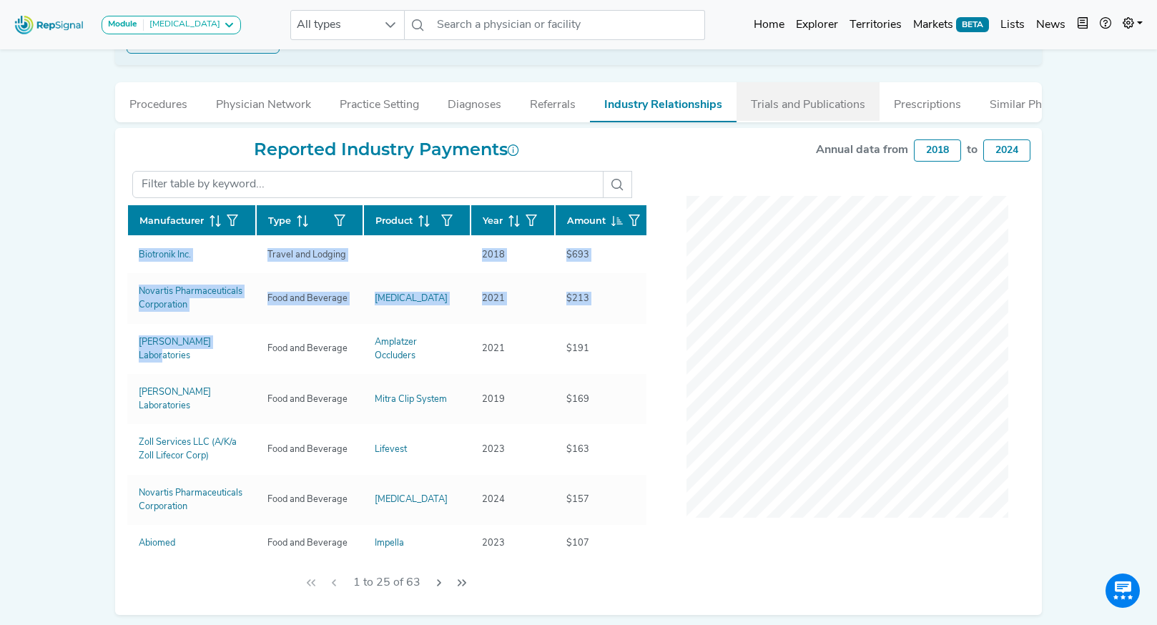
click at [840, 112] on button "Trials and Publications" at bounding box center [808, 101] width 143 height 39
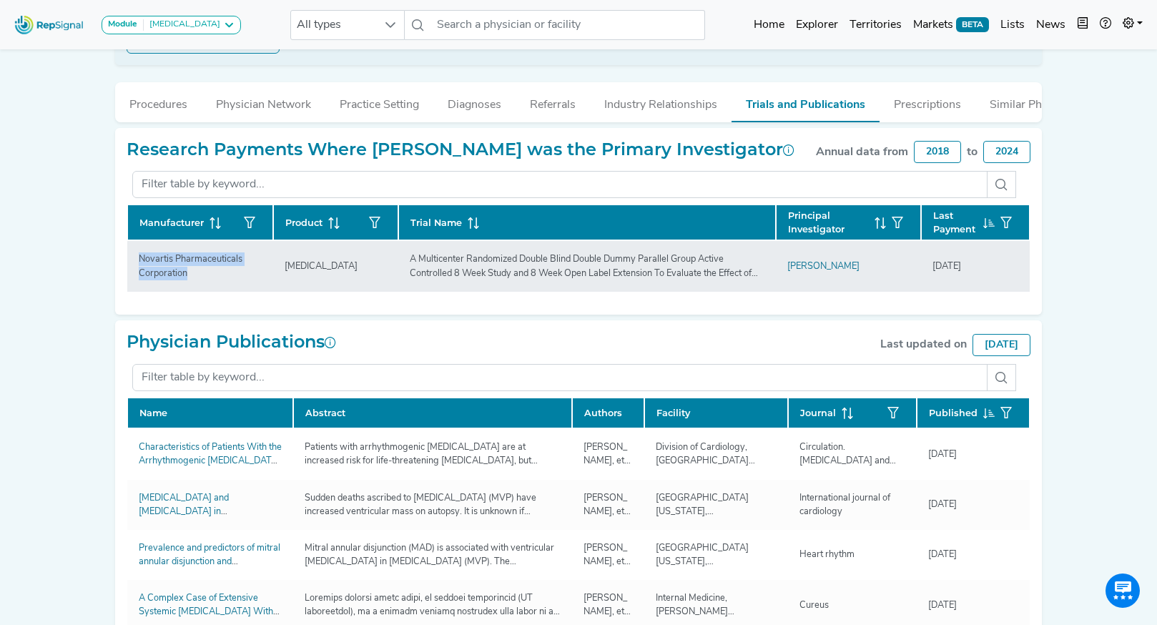
drag, startPoint x: 162, startPoint y: 268, endPoint x: 138, endPoint y: 260, distance: 24.9
click at [138, 260] on div "Novartis Pharmaceuticals Corporation" at bounding box center [200, 265] width 140 height 27
copy div "Novartis Pharmaceuticals Corporation"
drag, startPoint x: 324, startPoint y: 270, endPoint x: 267, endPoint y: 268, distance: 57.3
click at [267, 268] on tr "Novartis Pharmaceuticals Corporation Entresto A Multicenter Randomized Double B…" at bounding box center [578, 265] width 903 height 51
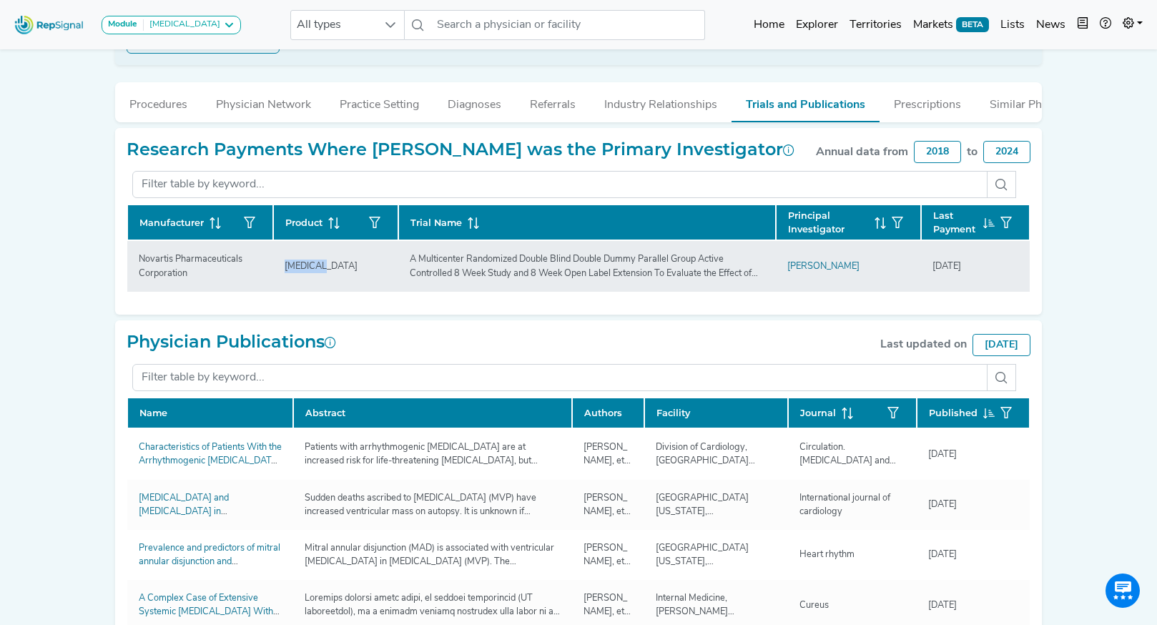
copy tr "Entresto"
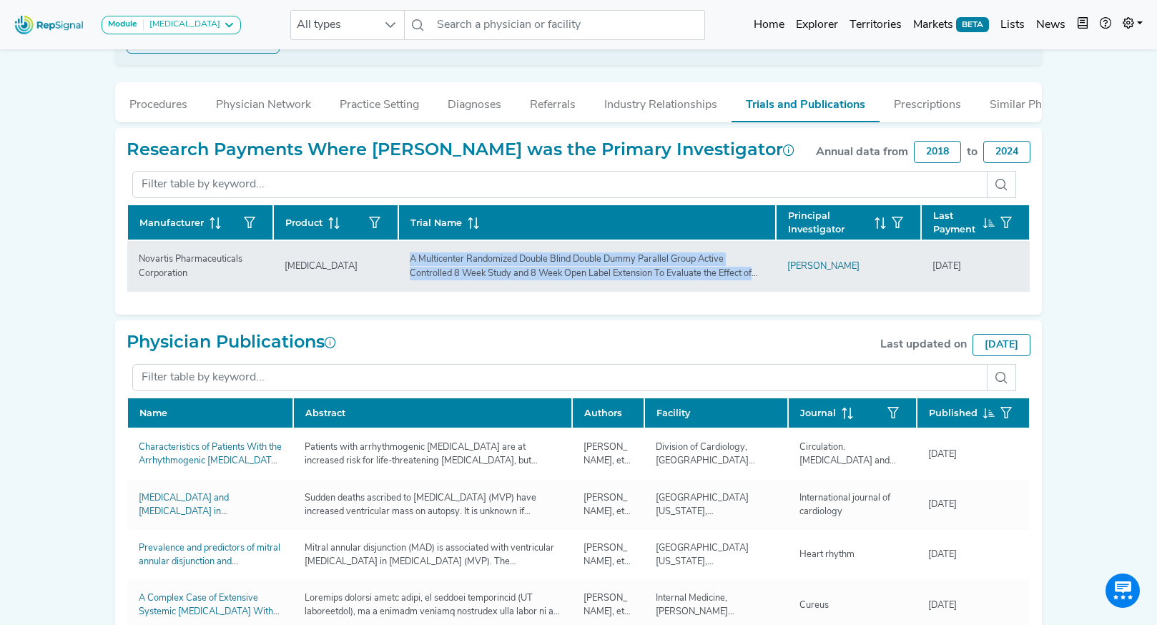
drag, startPoint x: 411, startPoint y: 260, endPoint x: 767, endPoint y: 280, distance: 356.8
click at [768, 280] on td "A Multicenter Randomized Double Blind Double Dummy Parallel Group Active Contro…" at bounding box center [587, 265] width 378 height 51
copy div "A Multicenter Randomized Double Blind Double Dummy Parallel Group Active Contro…"
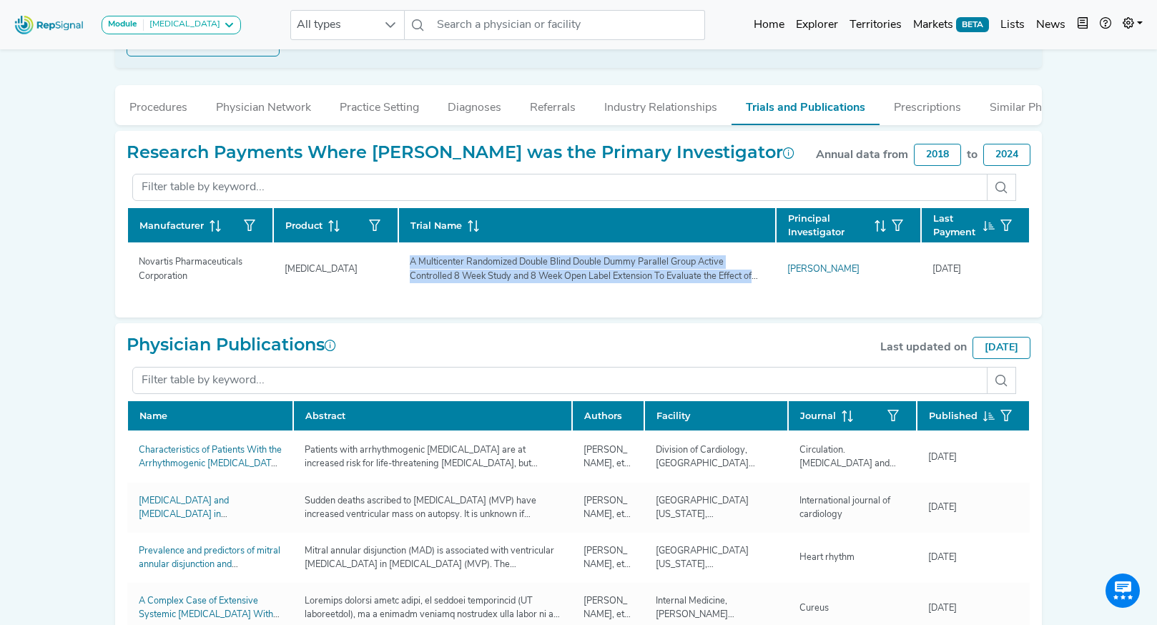
scroll to position [275, 0]
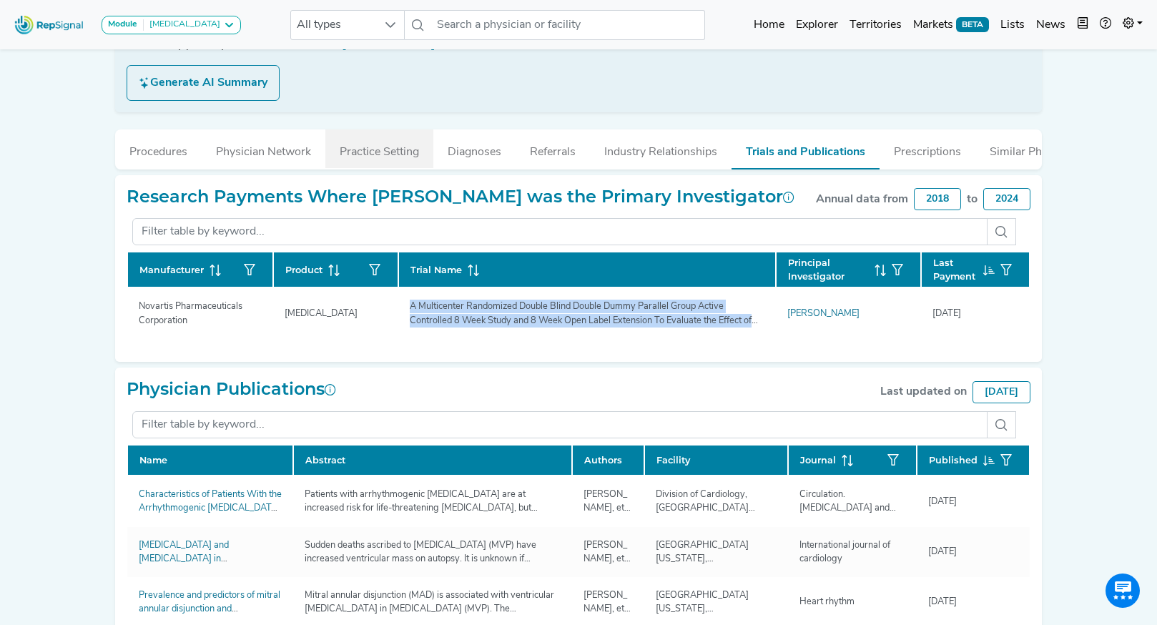
click at [361, 157] on button "Practice Setting" at bounding box center [379, 148] width 108 height 39
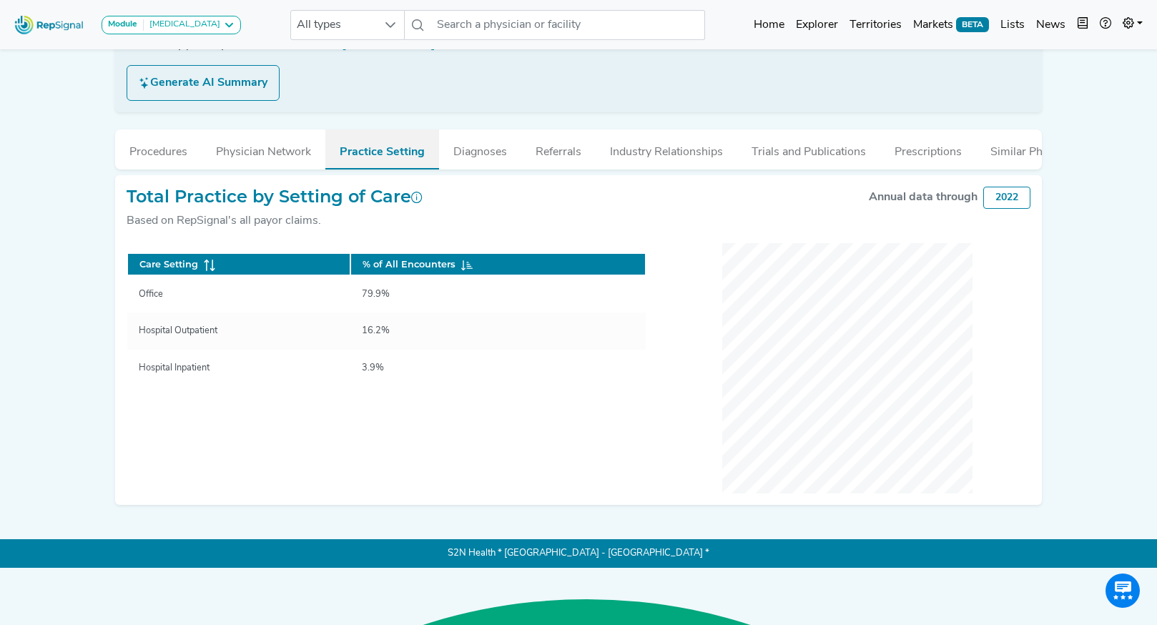
scroll to position [217, 0]
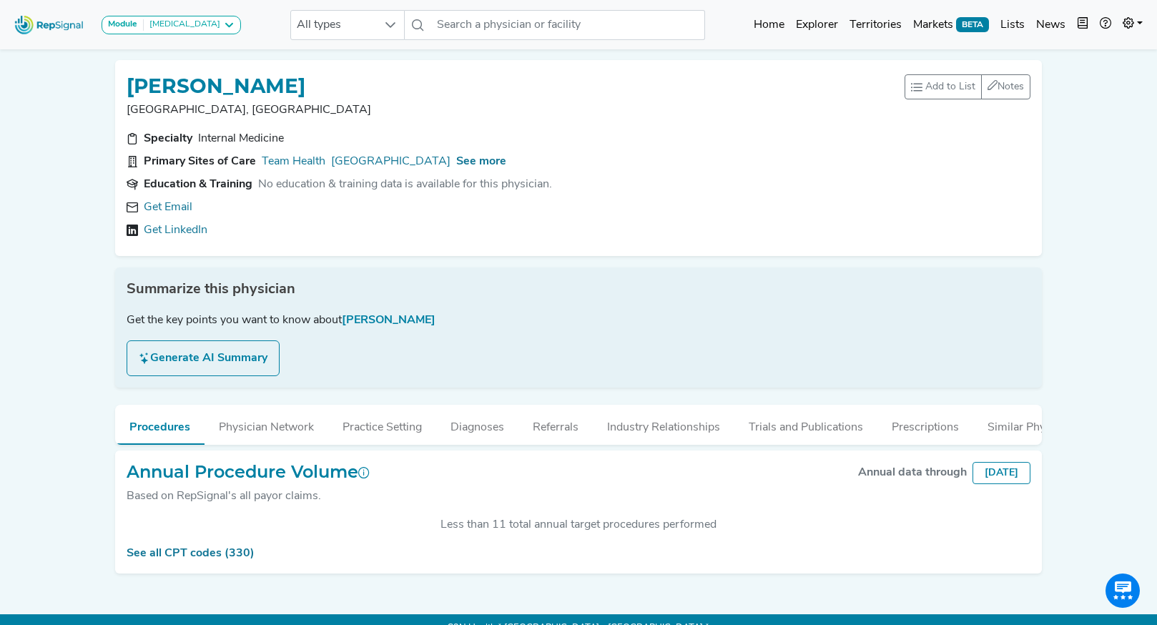
scroll to position [270, 0]
drag, startPoint x: 180, startPoint y: 209, endPoint x: 268, endPoint y: 177, distance: 94.1
click at [180, 209] on link "Get Email" at bounding box center [168, 207] width 49 height 17
drag, startPoint x: 561, startPoint y: 184, endPoint x: 256, endPoint y: 189, distance: 304.8
type textarea "No education & training data is available for this physician."
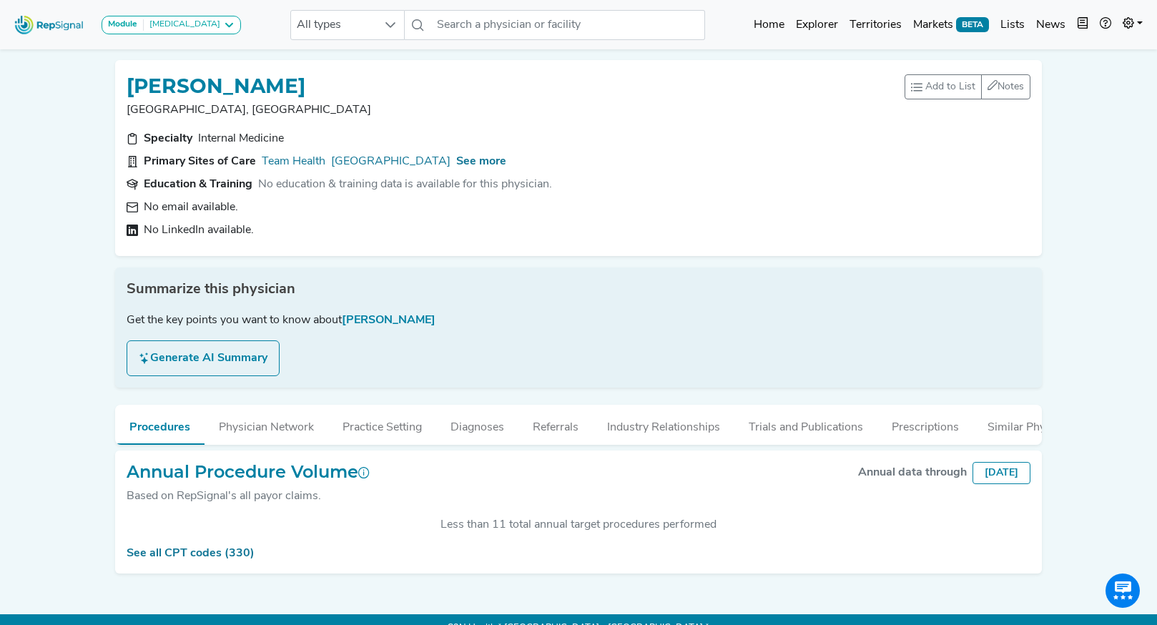
click at [256, 189] on section "Education & Training No education & training data is available for this physici…" at bounding box center [579, 184] width 904 height 17
copy div "No education & training data is available for this physician."
click at [506, 165] on span "See more" at bounding box center [481, 161] width 50 height 11
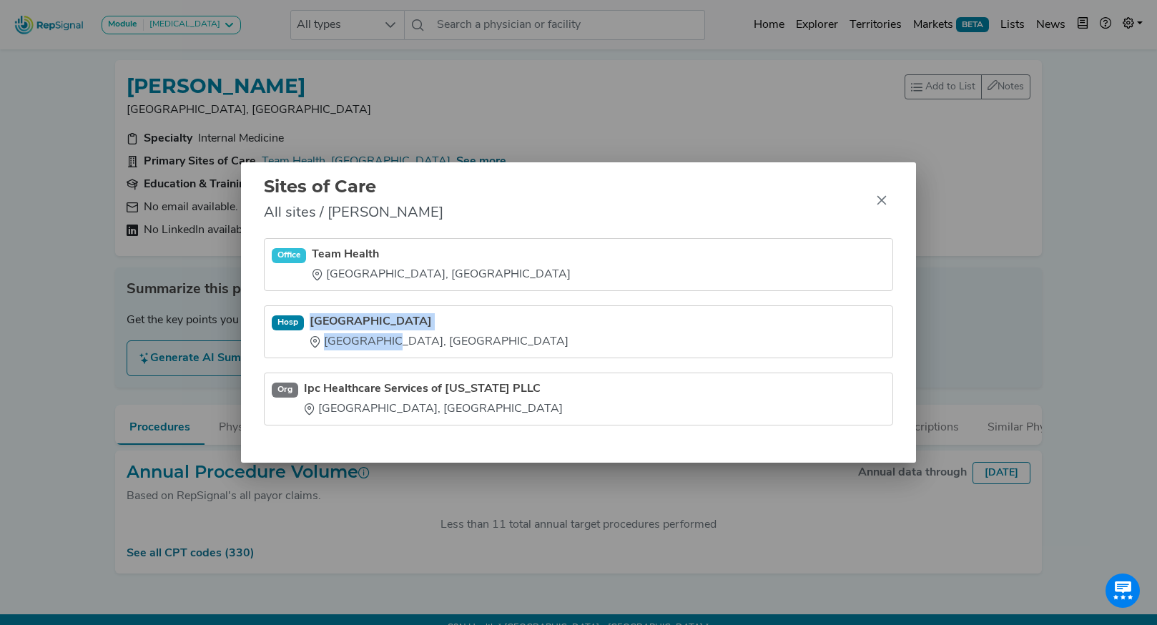
drag, startPoint x: 313, startPoint y: 308, endPoint x: 376, endPoint y: 343, distance: 71.1
click at [376, 373] on li "[GEOGRAPHIC_DATA] [GEOGRAPHIC_DATA], [GEOGRAPHIC_DATA]" at bounding box center [578, 399] width 629 height 53
copy div "[GEOGRAPHIC_DATA] [GEOGRAPHIC_DATA], [GEOGRAPHIC_DATA]"
click at [884, 198] on icon "Close" at bounding box center [881, 200] width 11 height 11
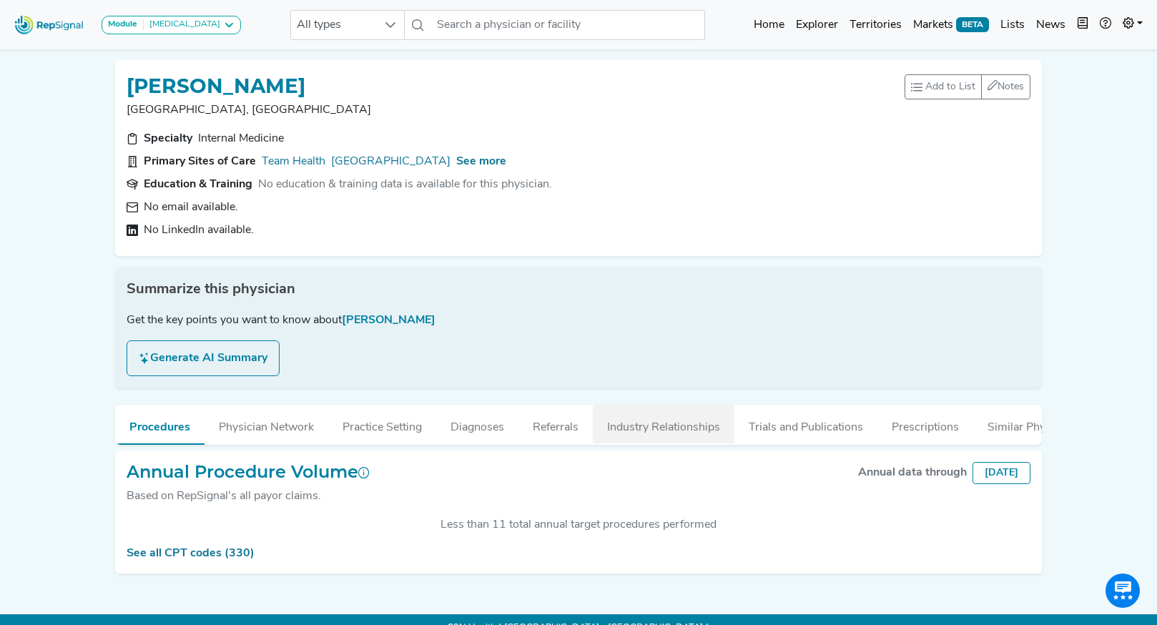
click at [652, 440] on button "Industry Relationships" at bounding box center [664, 424] width 142 height 39
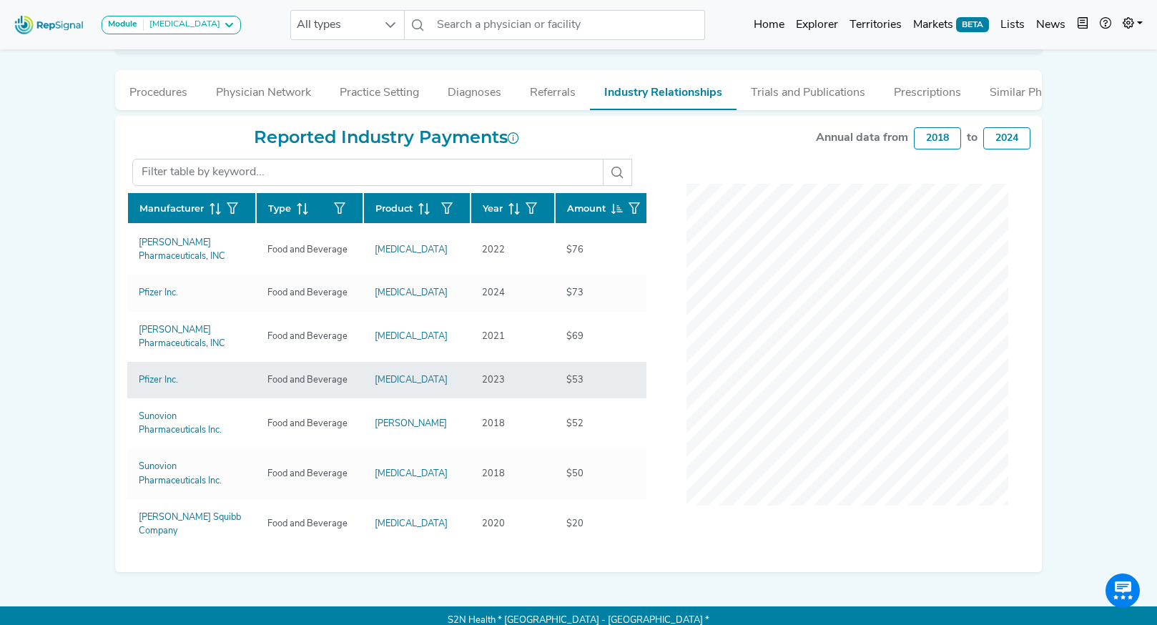
scroll to position [345, 0]
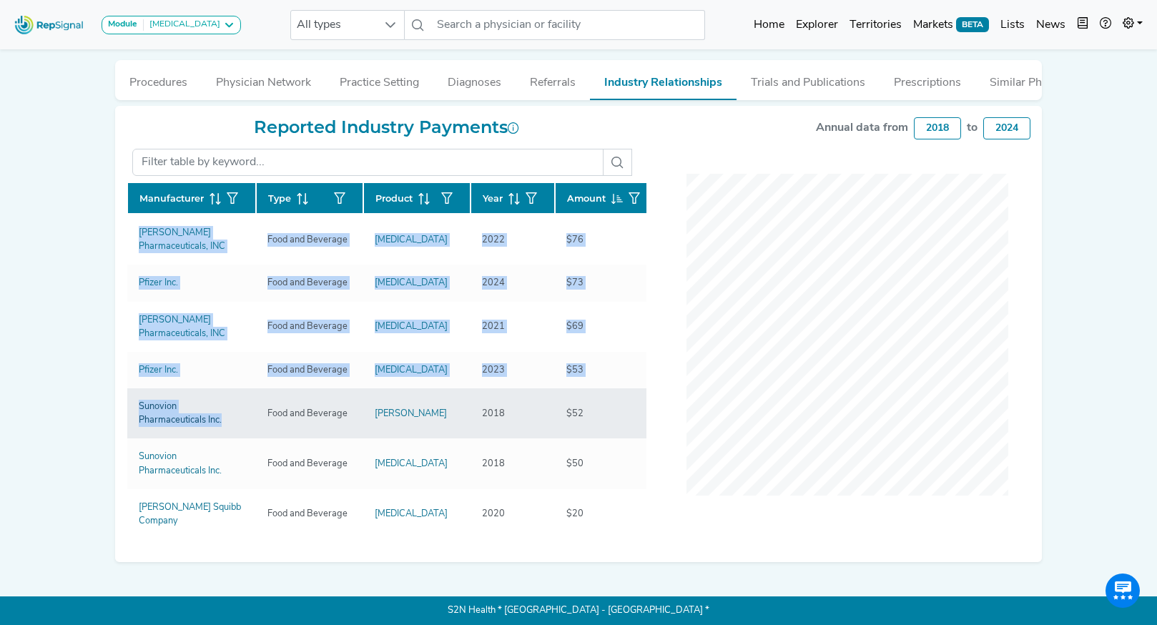
drag, startPoint x: 123, startPoint y: 235, endPoint x: 204, endPoint y: 417, distance: 198.9
click at [205, 417] on div "Reported Industry Payments Manufacturer Type Product Year Amount [PERSON_NAME] …" at bounding box center [386, 334] width 537 height 434
copy div "Manufacturer Type Product Year Amount [PERSON_NAME] Pharmaceuticals, INC Food a…"
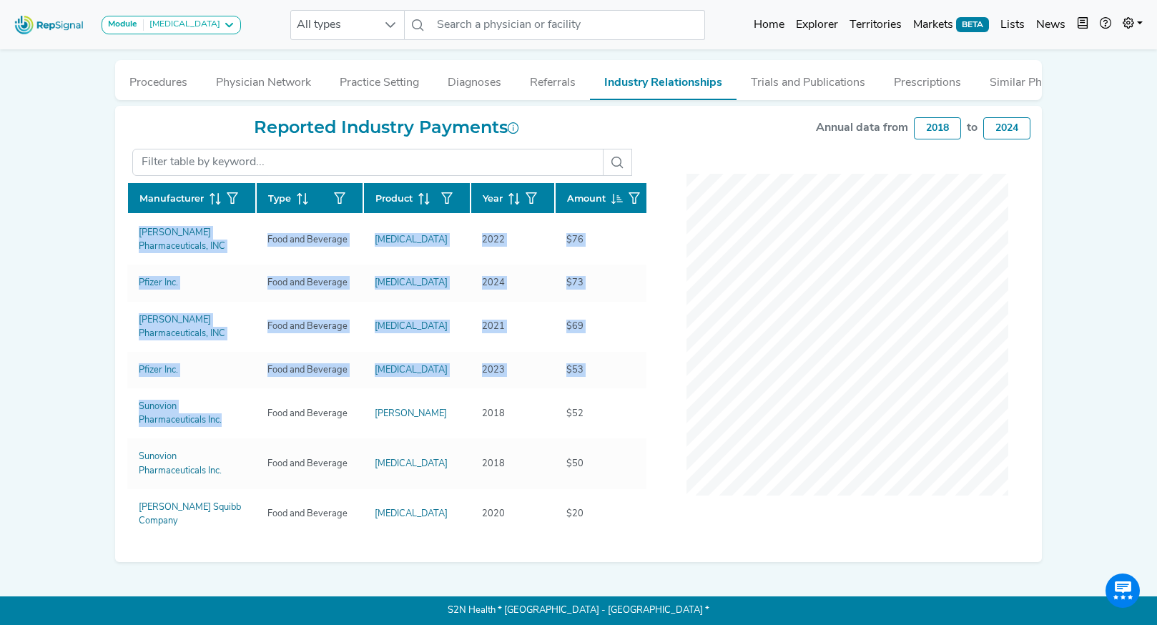
drag, startPoint x: 789, startPoint y: 88, endPoint x: 761, endPoint y: 99, distance: 29.9
click at [789, 88] on button "Trials and Publications" at bounding box center [808, 79] width 143 height 39
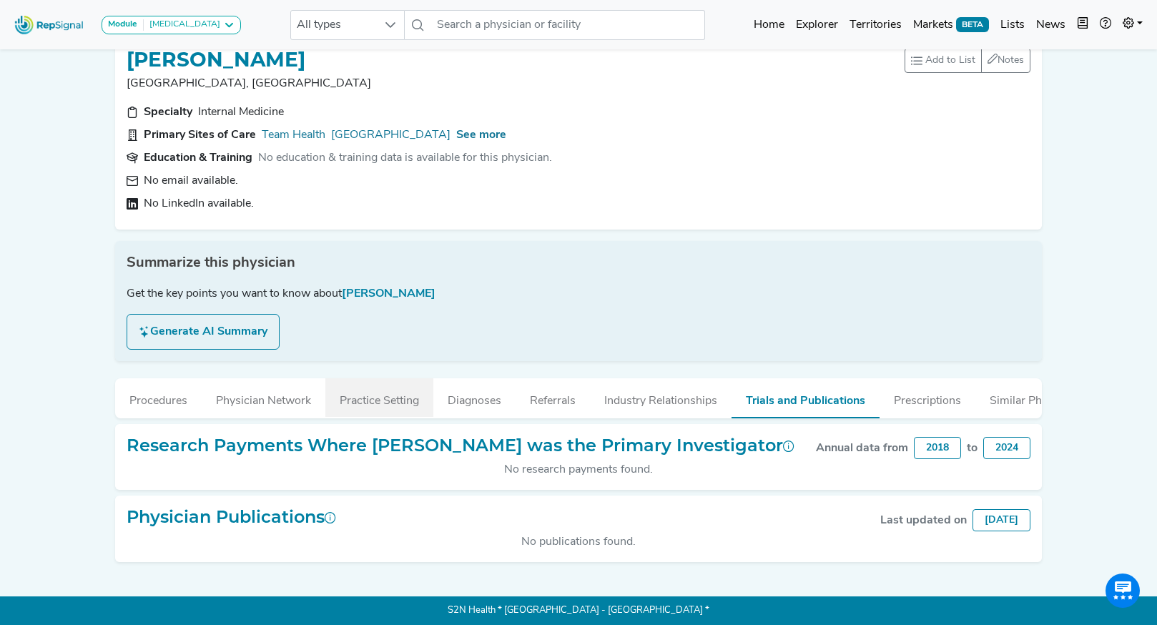
click at [348, 401] on button "Practice Setting" at bounding box center [379, 397] width 108 height 39
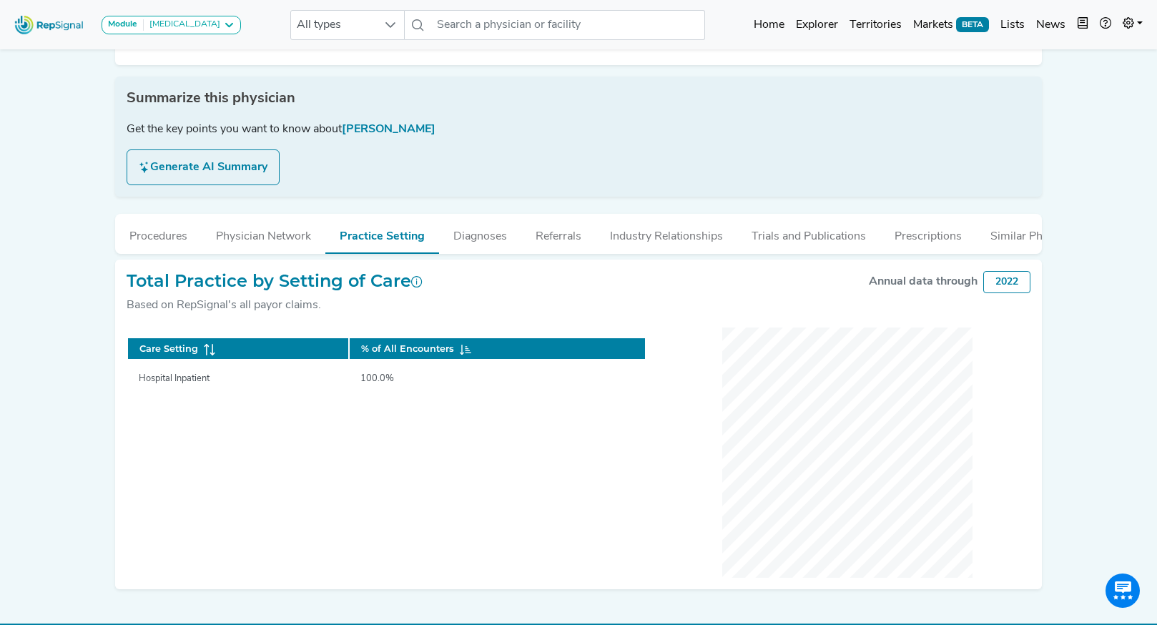
scroll to position [217, 0]
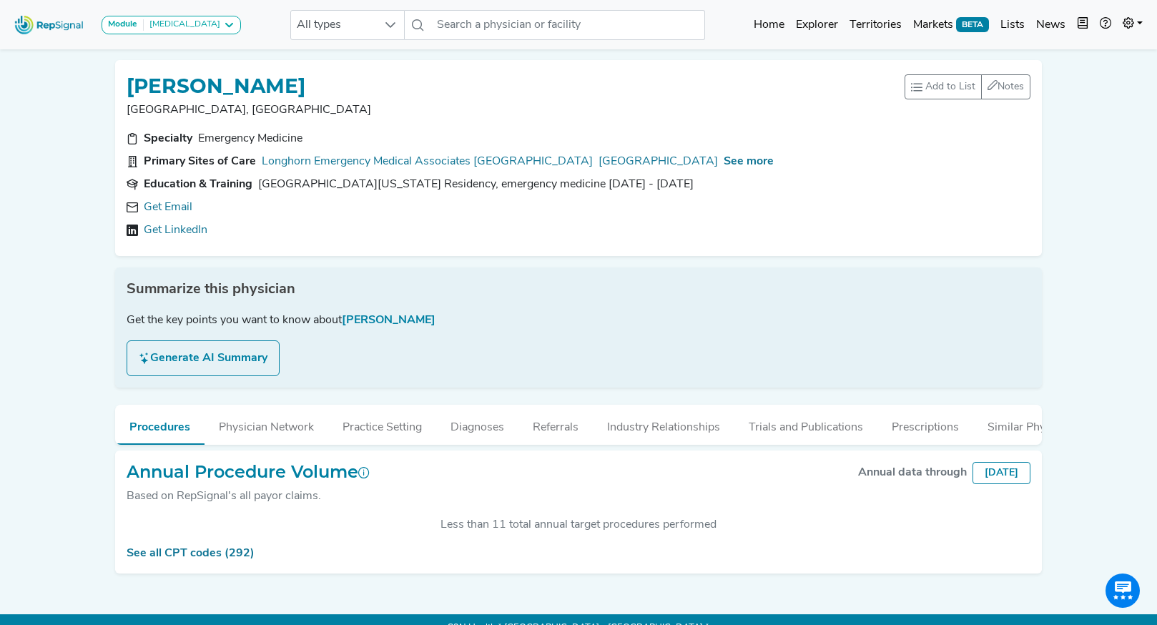
scroll to position [270, 0]
click at [182, 207] on link "Get Email" at bounding box center [168, 207] width 49 height 17
click at [724, 162] on span "See more" at bounding box center [749, 161] width 50 height 11
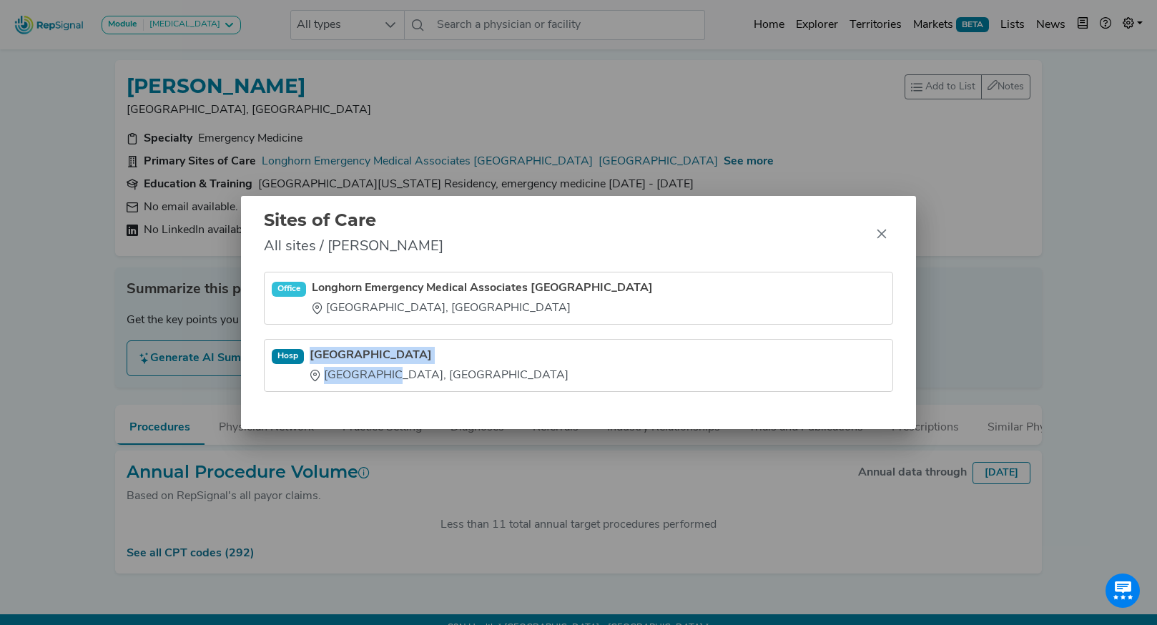
drag, startPoint x: 310, startPoint y: 345, endPoint x: 376, endPoint y: 380, distance: 75.2
type textarea "[GEOGRAPHIC_DATA] [GEOGRAPHIC_DATA], [GEOGRAPHIC_DATA]"
click at [376, 380] on li "[GEOGRAPHIC_DATA] [GEOGRAPHIC_DATA], [GEOGRAPHIC_DATA]" at bounding box center [578, 365] width 629 height 53
copy div "[GEOGRAPHIC_DATA] [GEOGRAPHIC_DATA], [GEOGRAPHIC_DATA]"
click at [879, 233] on icon "Close" at bounding box center [881, 233] width 11 height 11
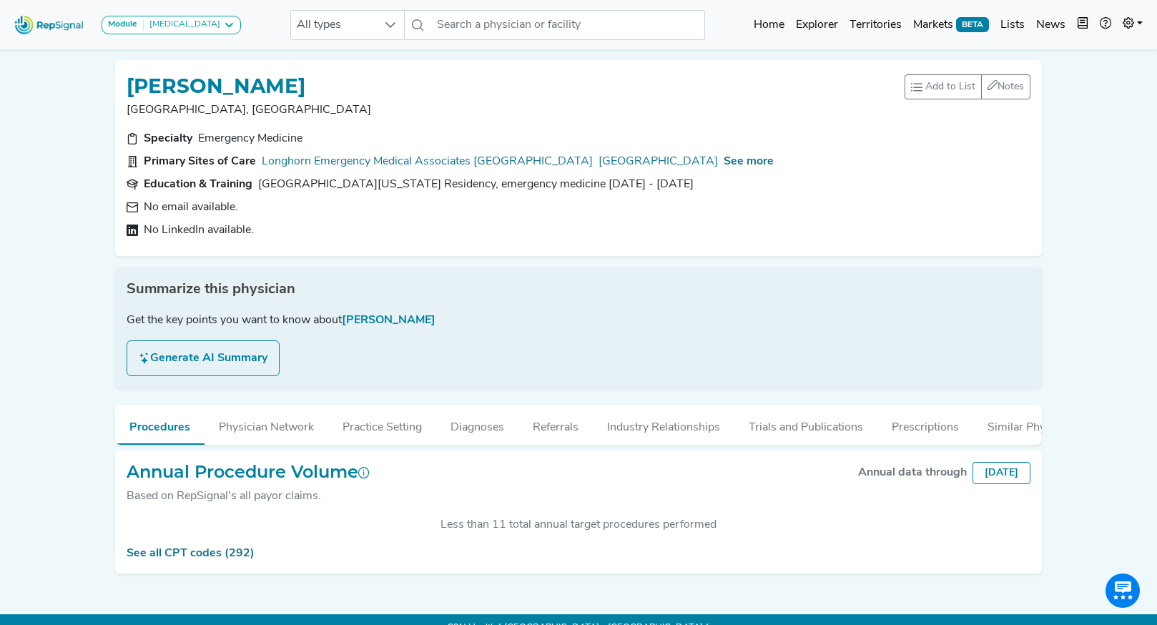
drag, startPoint x: 561, startPoint y: 179, endPoint x: 261, endPoint y: 189, distance: 299.9
click at [261, 189] on section "Education & Training [GEOGRAPHIC_DATA][US_STATE] Residency, emergency medicine …" at bounding box center [579, 184] width 904 height 17
copy div "[GEOGRAPHIC_DATA][US_STATE] Residency, emergency medicine [DATE] - [DATE]"
click at [680, 429] on button "Industry Relationships" at bounding box center [664, 424] width 142 height 39
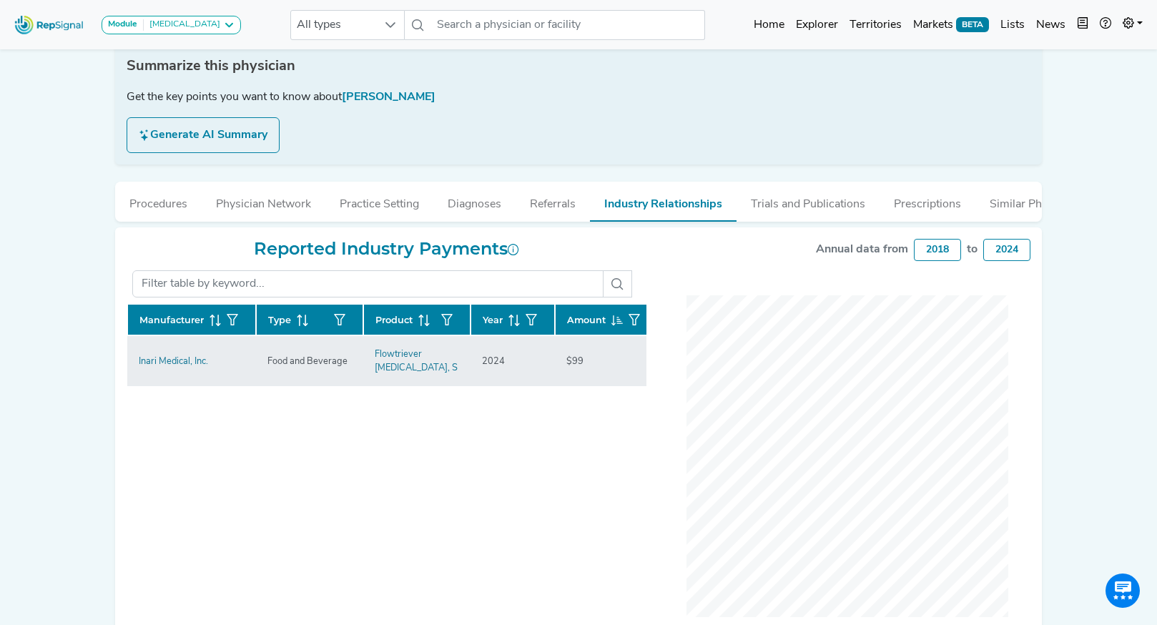
scroll to position [225, 0]
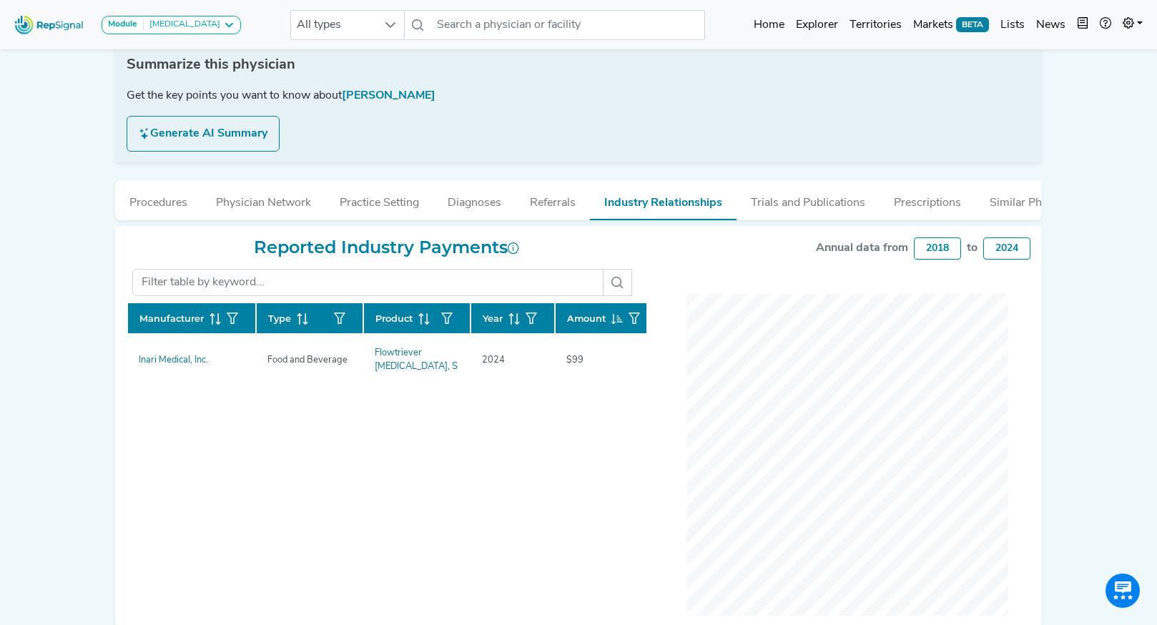
drag, startPoint x: 129, startPoint y: 363, endPoint x: 122, endPoint y: 361, distance: 7.5
click at [154, 363] on div "Inari Medical, Inc." at bounding box center [173, 360] width 87 height 14
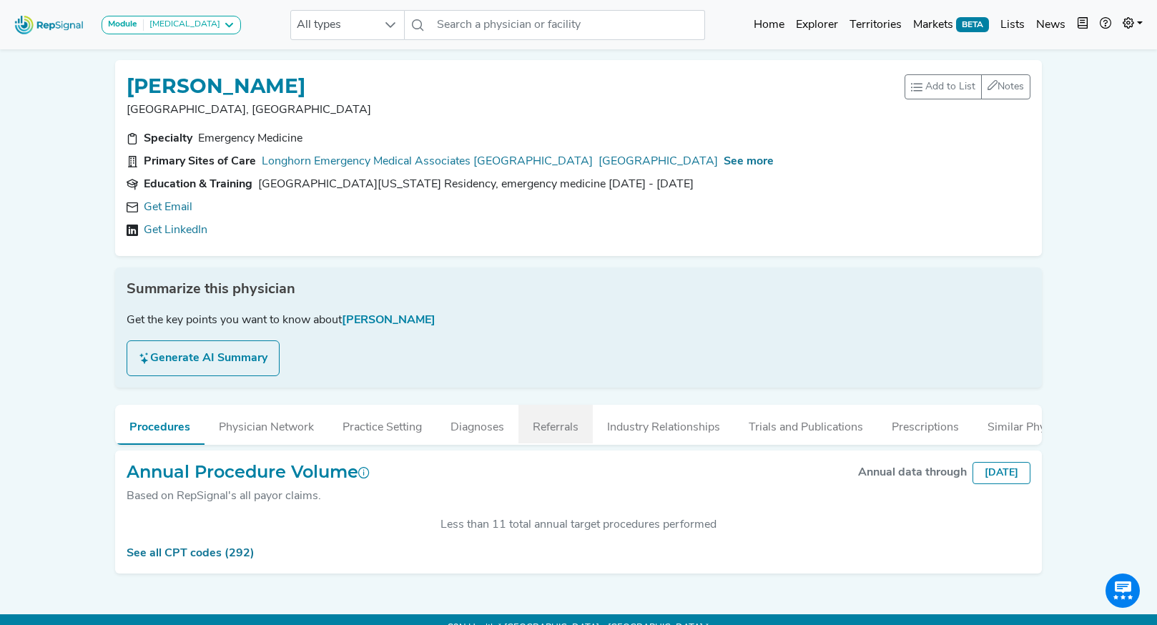
drag, startPoint x: 634, startPoint y: 427, endPoint x: 569, endPoint y: 422, distance: 66.0
click at [634, 427] on button "Industry Relationships" at bounding box center [664, 424] width 142 height 39
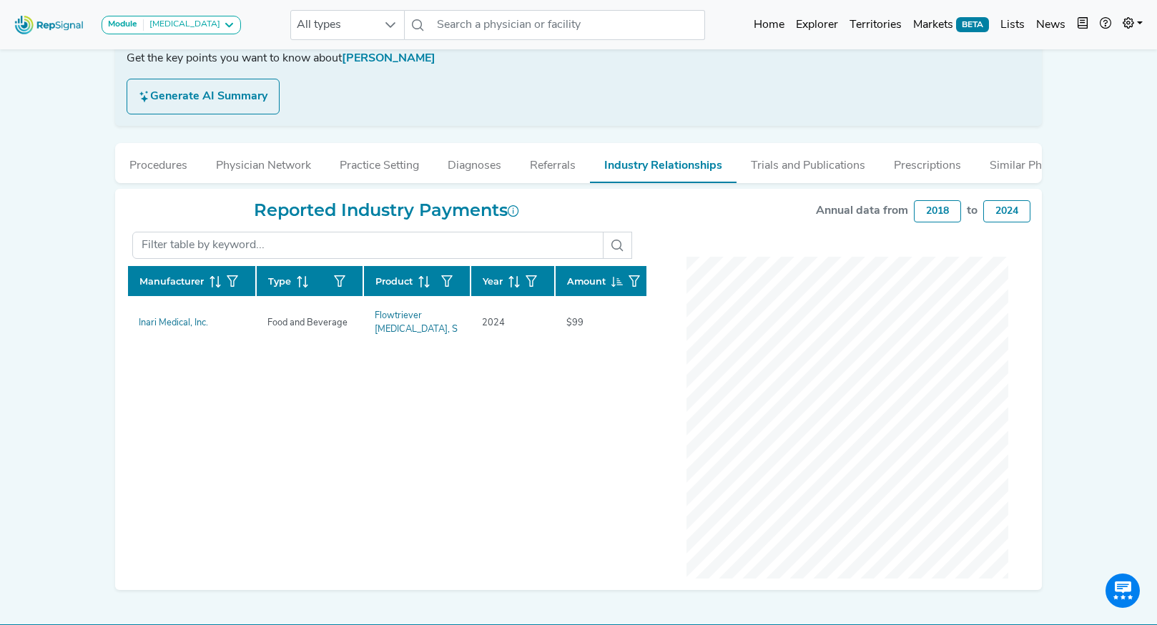
scroll to position [289, 0]
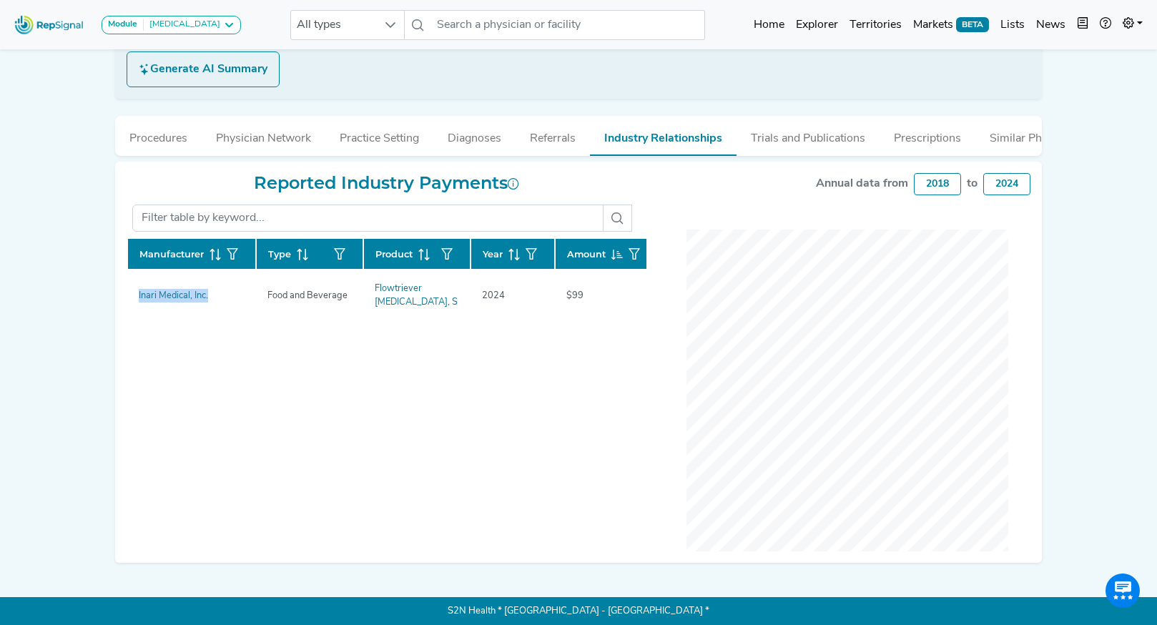
click at [790, 146] on button "Trials and Publications" at bounding box center [808, 135] width 143 height 39
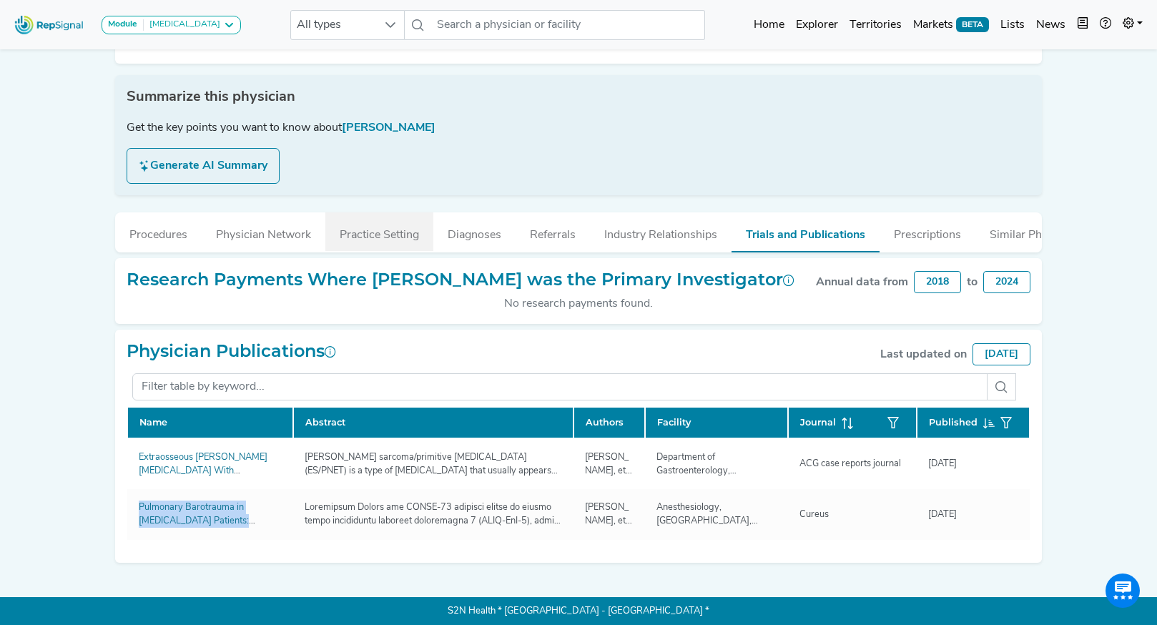
click at [367, 237] on button "Practice Setting" at bounding box center [379, 231] width 108 height 39
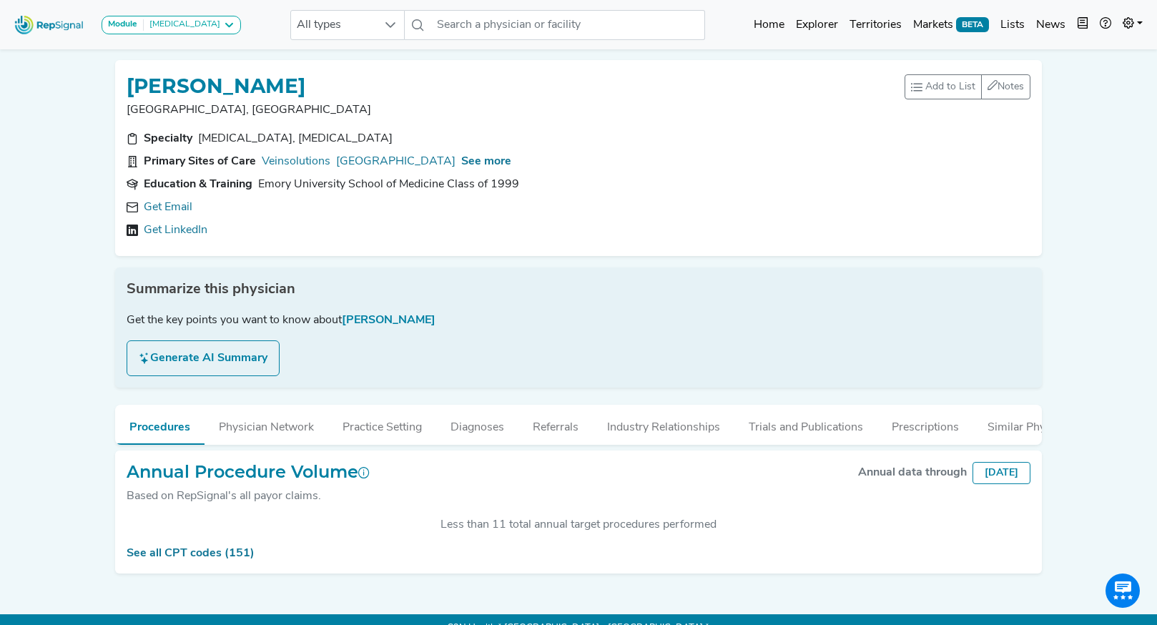
scroll to position [270, 0]
click at [172, 215] on link "Get Email" at bounding box center [168, 207] width 49 height 17
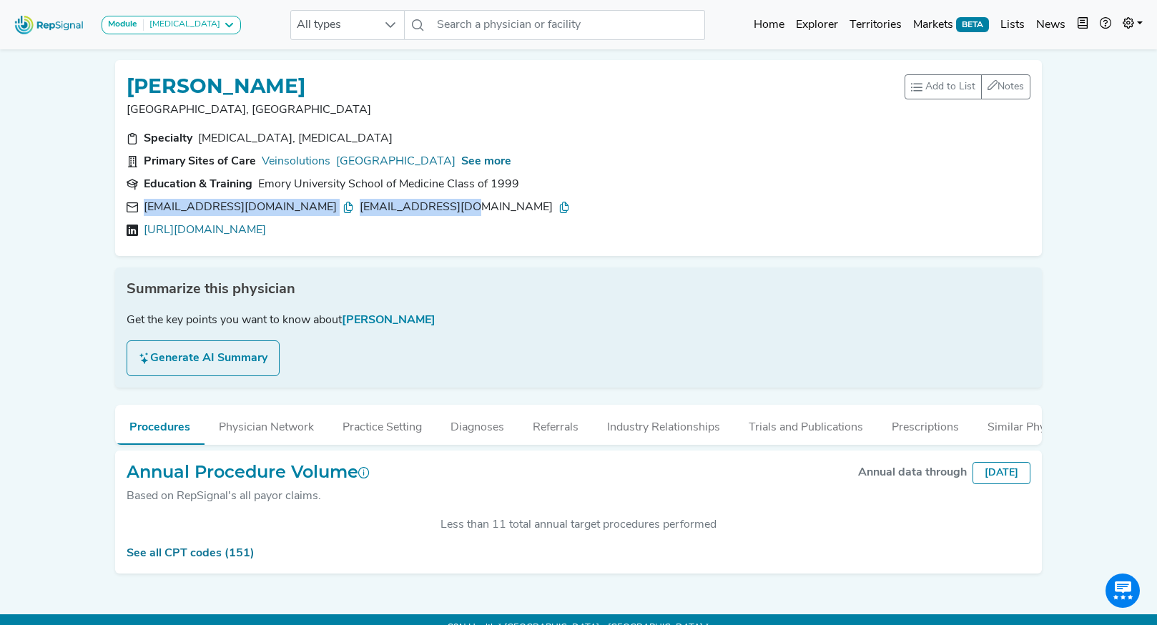
drag, startPoint x: 273, startPoint y: 213, endPoint x: 141, endPoint y: 205, distance: 132.6
type textarea "fkerendi@ctvstexas.com fkerendi@gmail.com"
click at [141, 205] on div "fkerendi@ctvstexas.com fkerendi@gmail.com" at bounding box center [579, 207] width 904 height 17
copy div "fkerendi@ctvstexas.com fkerendi@gmail.com"
copy link "https://linkedin.com/in/faraz-kerendi-56025940"
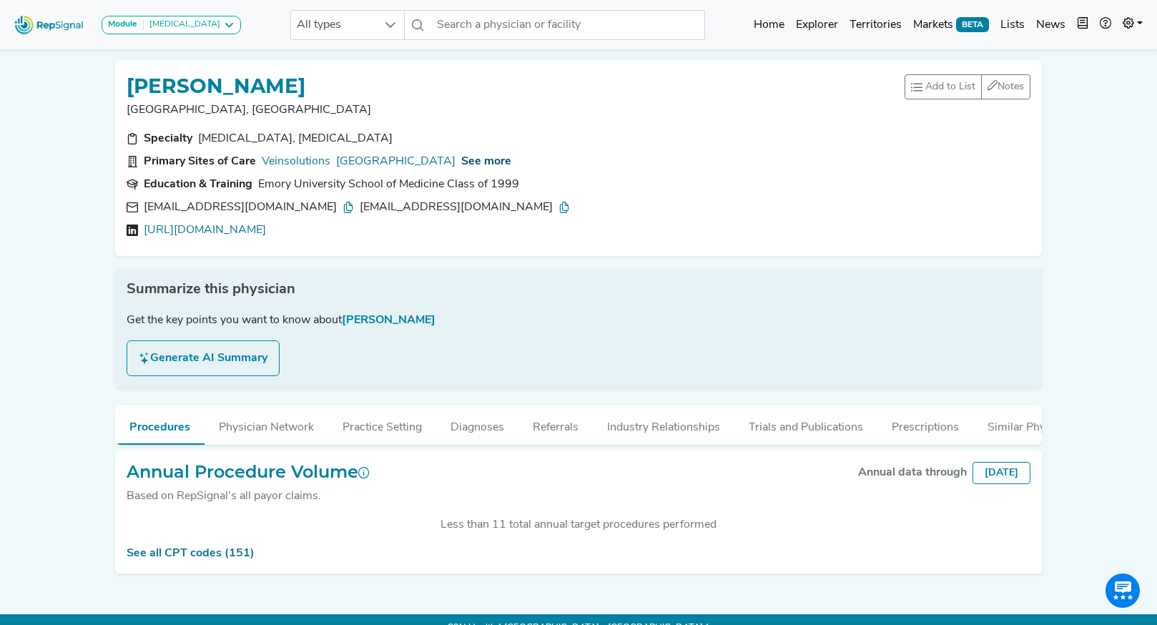
click at [504, 163] on span "See more" at bounding box center [486, 161] width 50 height 11
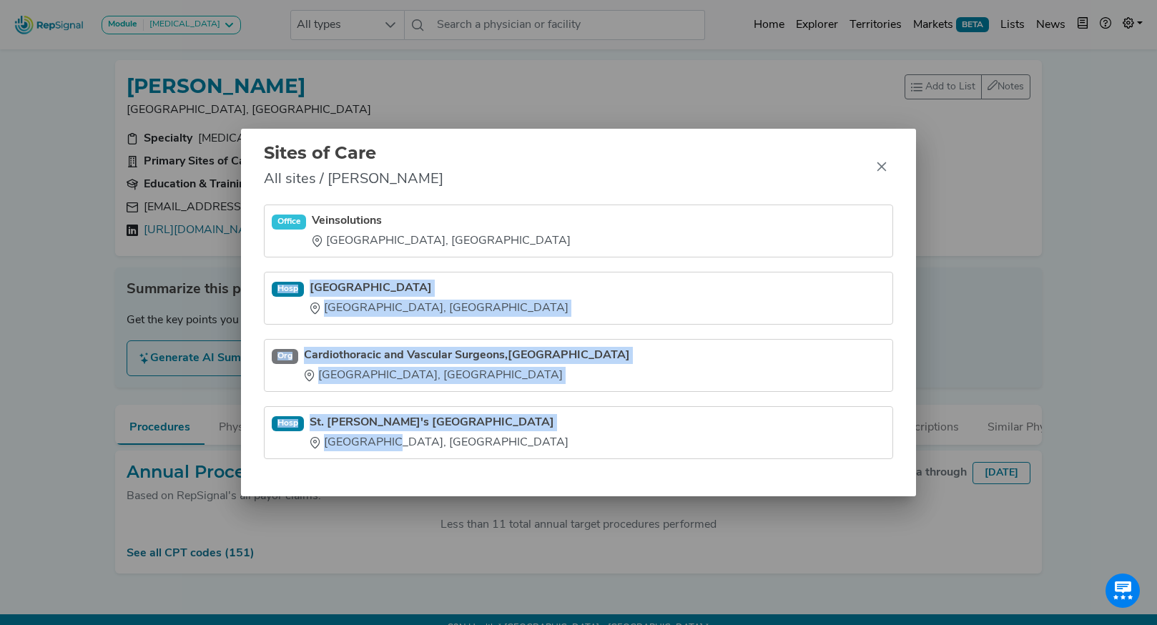
drag, startPoint x: 308, startPoint y: 273, endPoint x: 398, endPoint y: 450, distance: 198.7
click at [398, 450] on ul "Office Veinsolutions Austin, TX Hosp St. David's Medical Center Austin, TX Org …" at bounding box center [578, 332] width 629 height 255
copy ul "Hosp St. David's Medical Center Austin, TX Org Cardiothoracic and Vascular Surg…"
click at [883, 171] on icon "Close" at bounding box center [881, 166] width 11 height 11
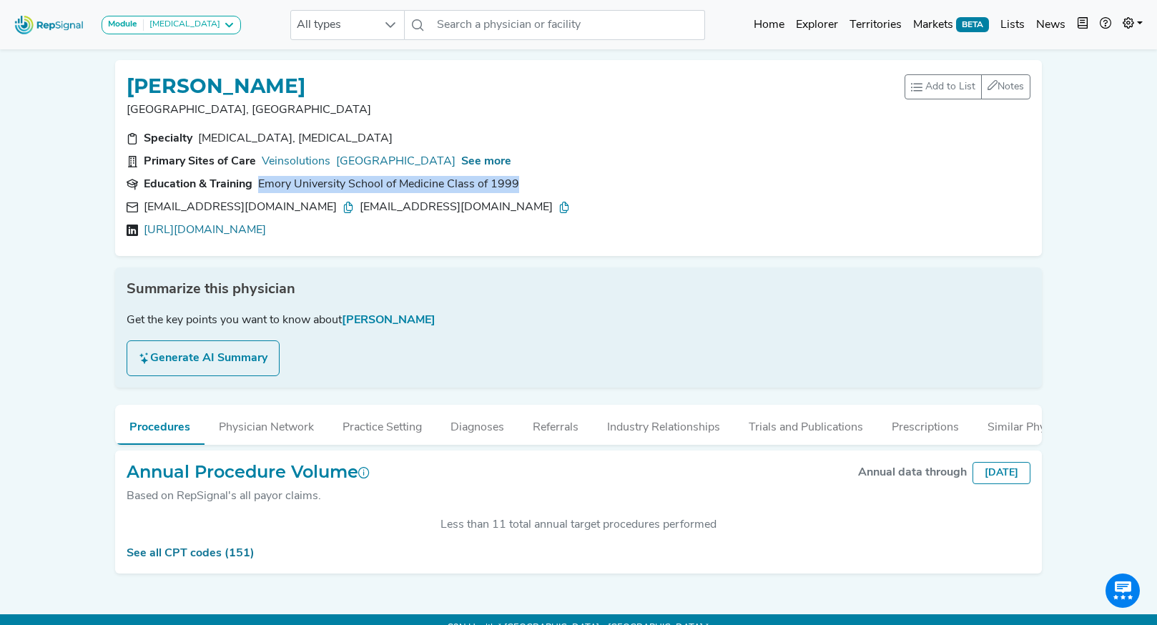
drag, startPoint x: 549, startPoint y: 182, endPoint x: 260, endPoint y: 186, distance: 288.3
click at [260, 186] on section "Education & Training Emory University School of Medicine Class of 1999" at bounding box center [579, 184] width 904 height 17
copy div "Emory University School of Medicine Class of 1999"
click at [636, 426] on button "Industry Relationships" at bounding box center [664, 424] width 142 height 39
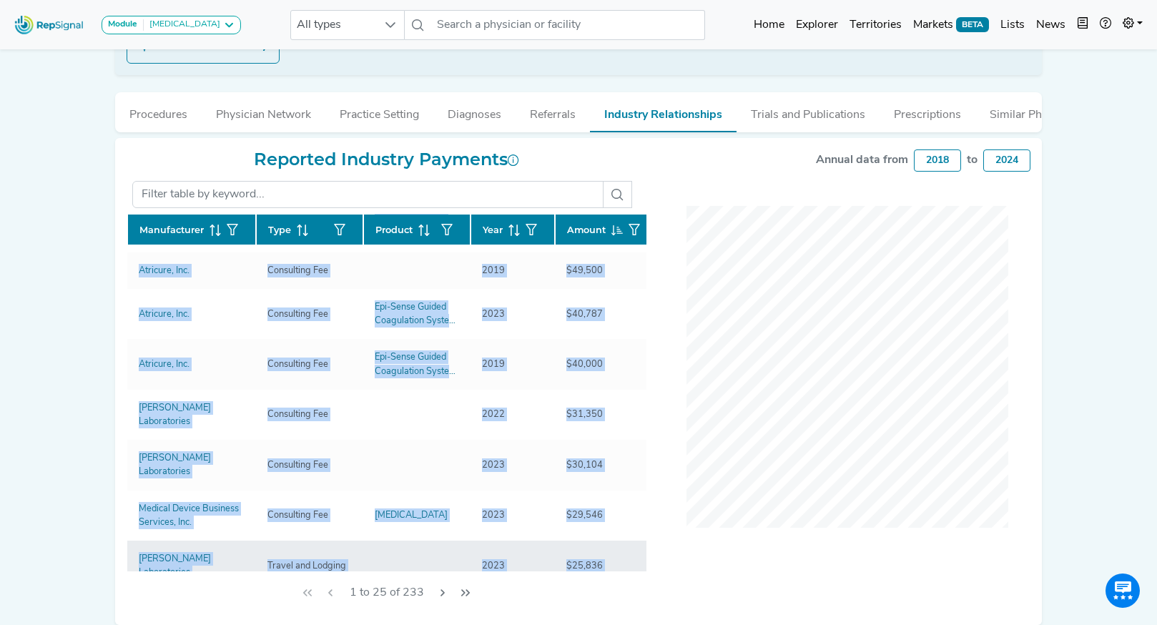
scroll to position [305, 0]
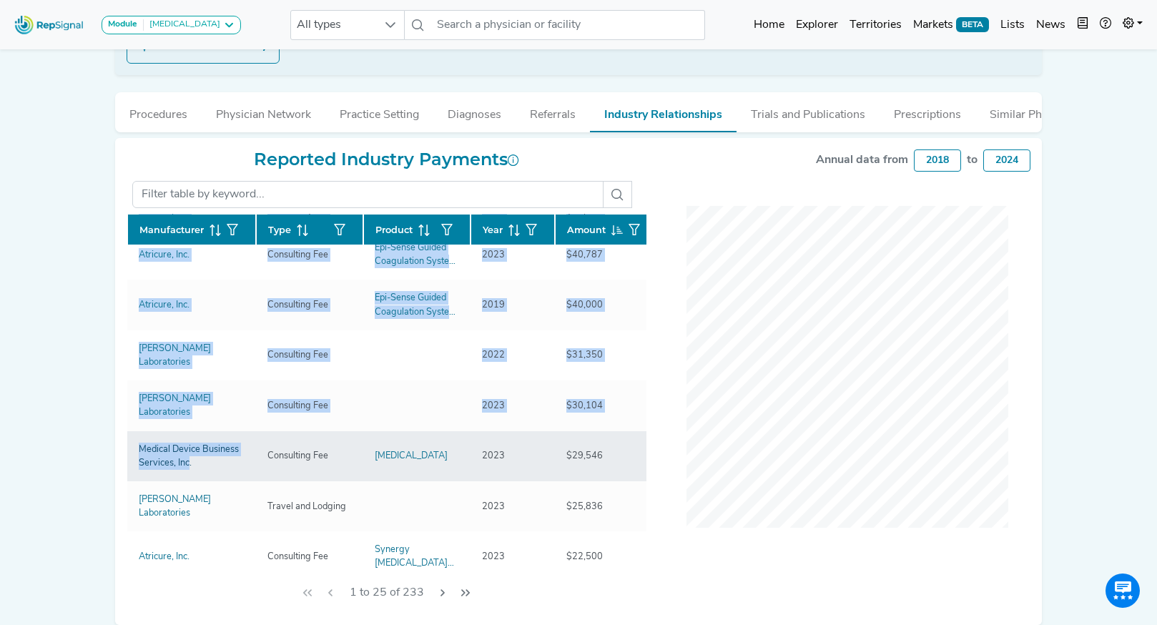
drag, startPoint x: 114, startPoint y: 323, endPoint x: 190, endPoint y: 438, distance: 137.7
click at [190, 438] on div "FARAZ KERENDI Austin, TX Add to List Recent Lists: Mayo Jacksonville Top 100 Ne…" at bounding box center [579, 180] width 944 height 889
copy div "Manufacturer Type Product Year Amount Atricure, Inc. Consulting Fee Epi-Sense G…"
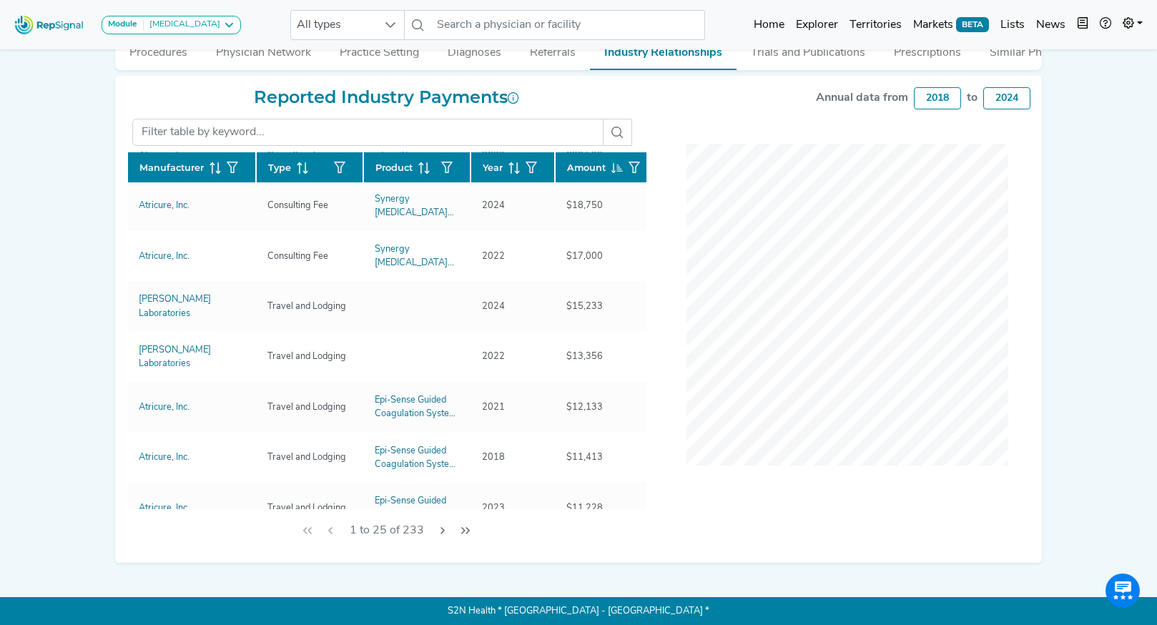
scroll to position [646, 0]
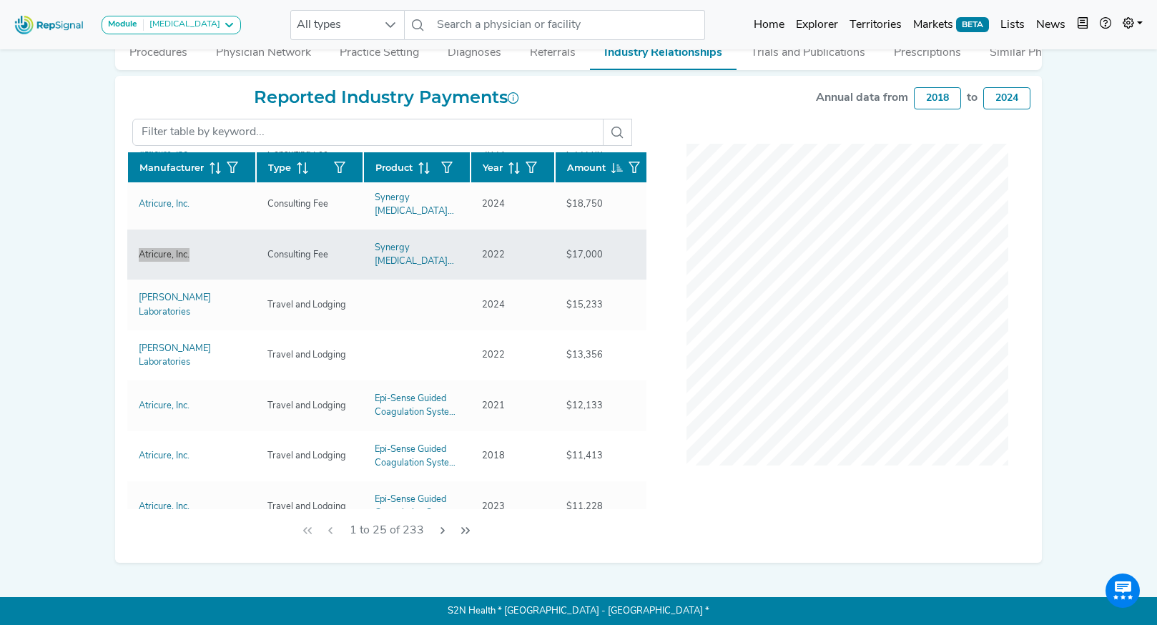
copy div "Atricure, Inc."
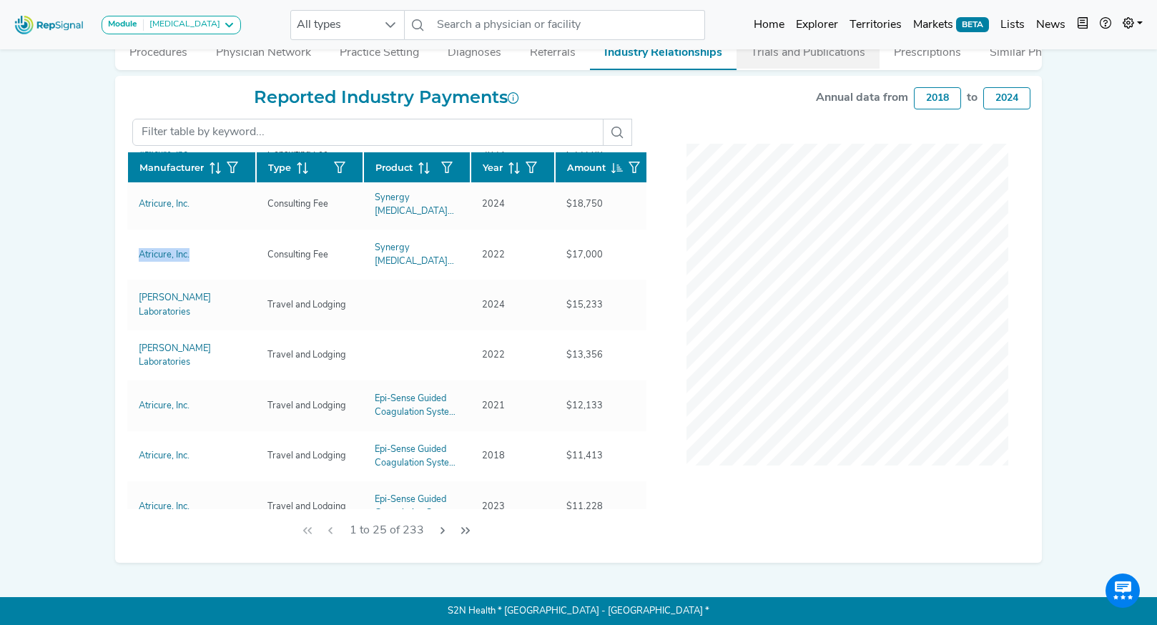
click at [805, 52] on button "Trials and Publications" at bounding box center [808, 49] width 143 height 39
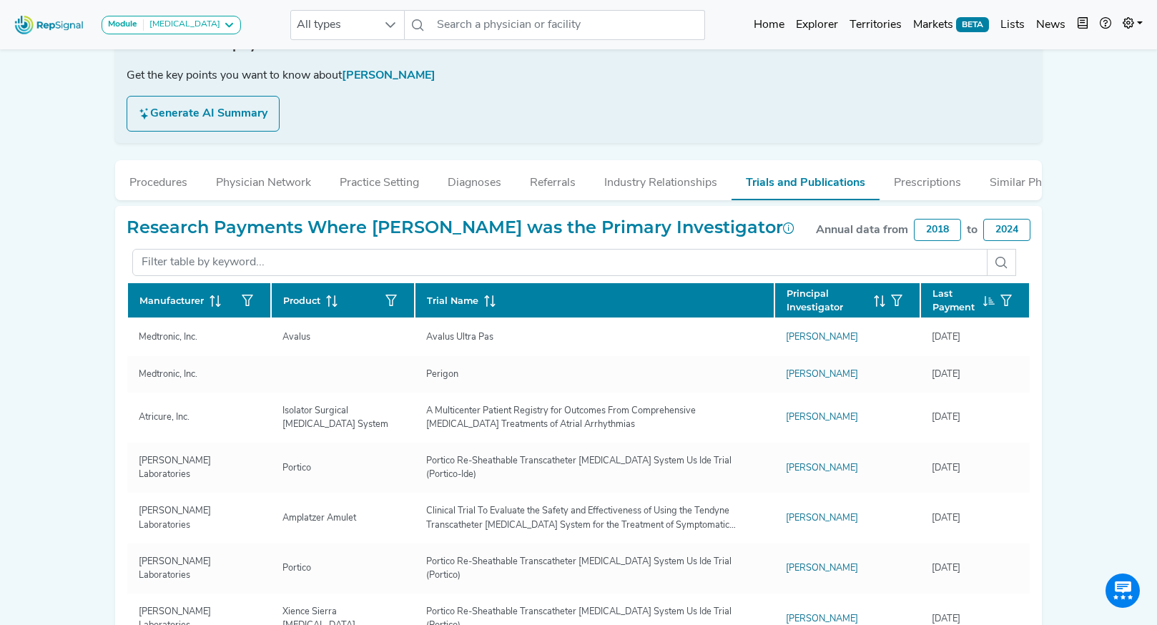
scroll to position [265, 0]
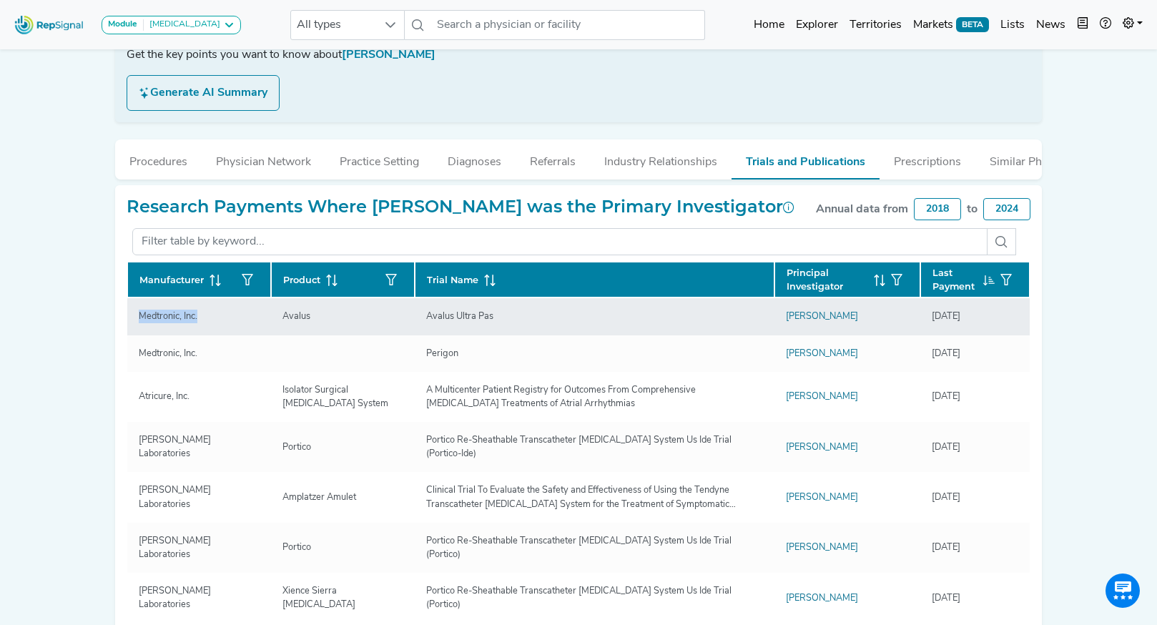
drag, startPoint x: 136, startPoint y: 318, endPoint x: 202, endPoint y: 319, distance: 65.8
click at [202, 319] on div "Medtronic, Inc." at bounding box center [168, 317] width 76 height 14
copy div "Medtronic, Inc."
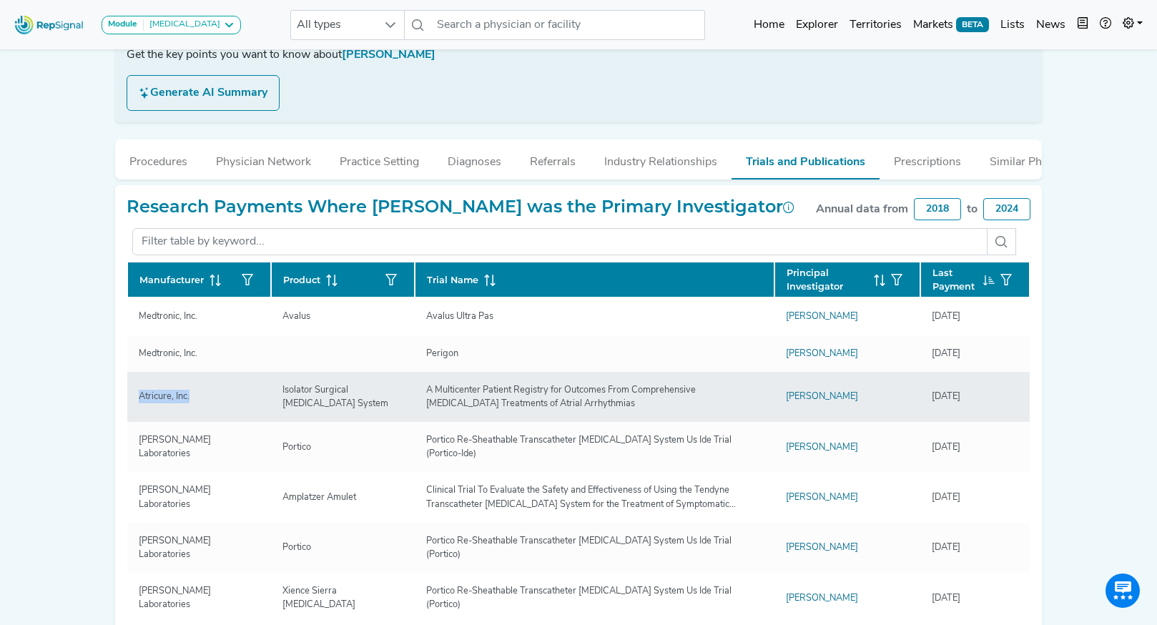
drag, startPoint x: 143, startPoint y: 399, endPoint x: 197, endPoint y: 401, distance: 54.4
click at [197, 401] on div "Atricure, Inc." at bounding box center [164, 397] width 68 height 14
copy div "Atricure, Inc."
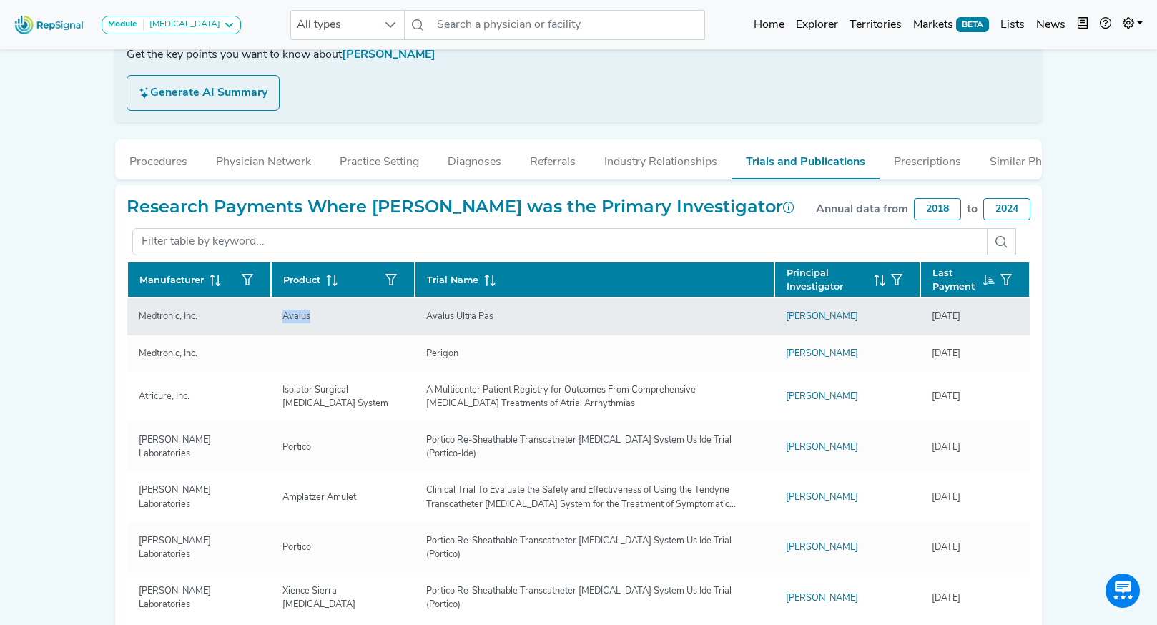
click at [334, 323] on div "Avalus" at bounding box center [343, 317] width 121 height 14
copy div "Avalus"
drag, startPoint x: 421, startPoint y: 319, endPoint x: 504, endPoint y: 320, distance: 83.7
click at [505, 320] on div "Avalus Ultra Pas" at bounding box center [595, 317] width 338 height 14
copy div "Avalus Ultra Pas"
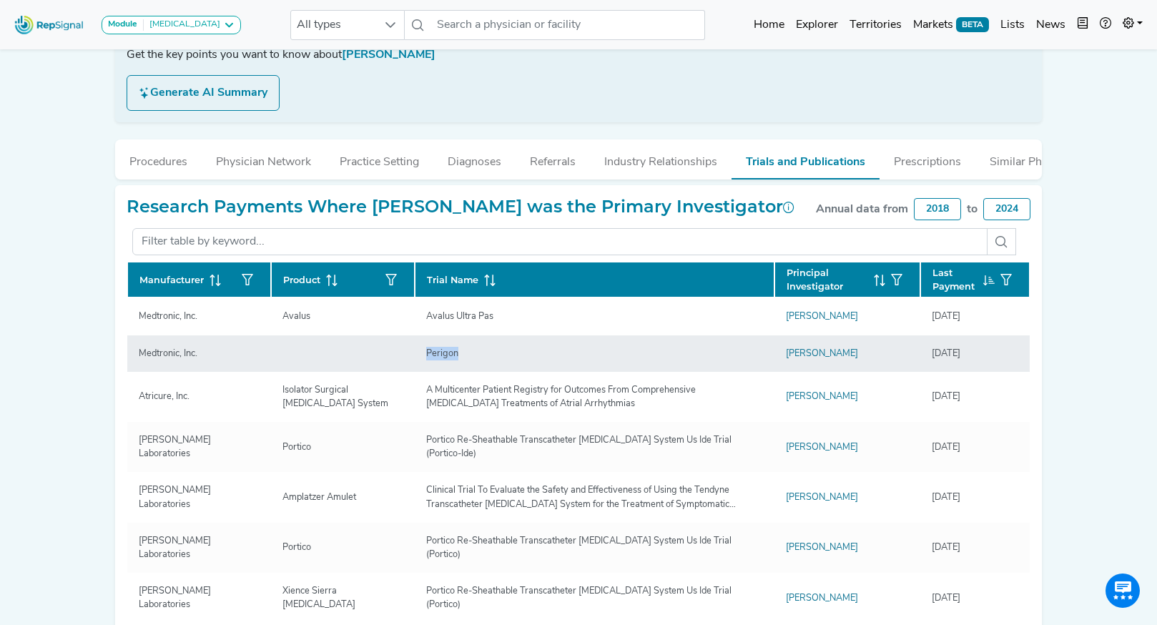
drag, startPoint x: 424, startPoint y: 356, endPoint x: 463, endPoint y: 353, distance: 38.7
click at [463, 353] on div "Perigon" at bounding box center [442, 354] width 49 height 14
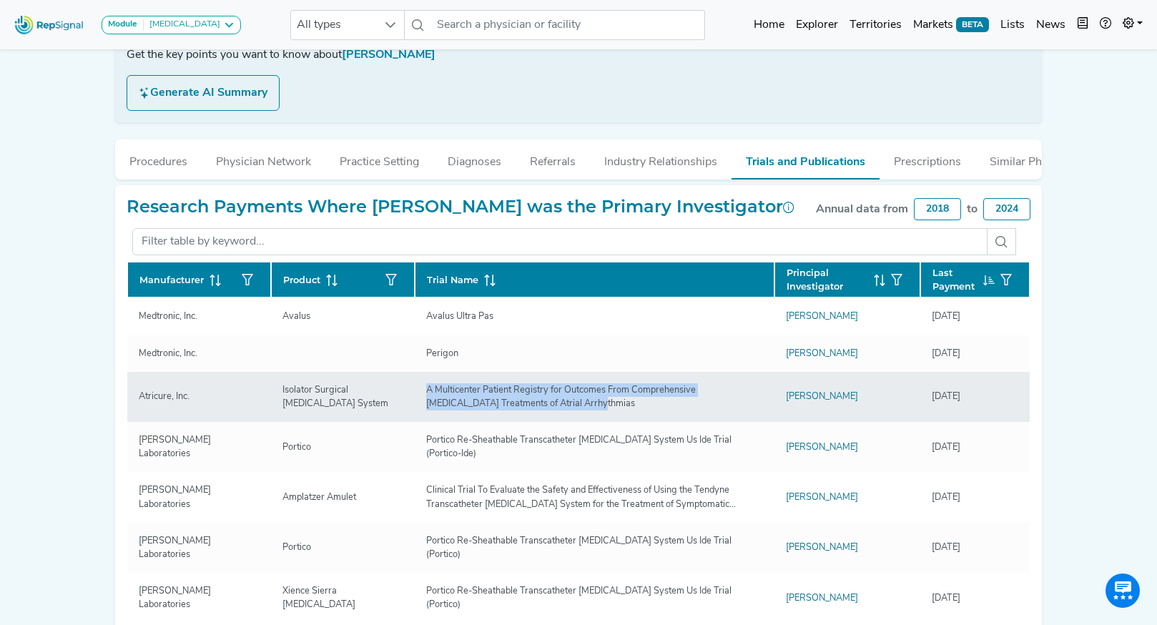
drag, startPoint x: 438, startPoint y: 392, endPoint x: 557, endPoint y: 406, distance: 119.6
click at [557, 406] on div "A Multicenter Patient Registry for Outcomes From Comprehensive Ablation Treatme…" at bounding box center [595, 396] width 355 height 27
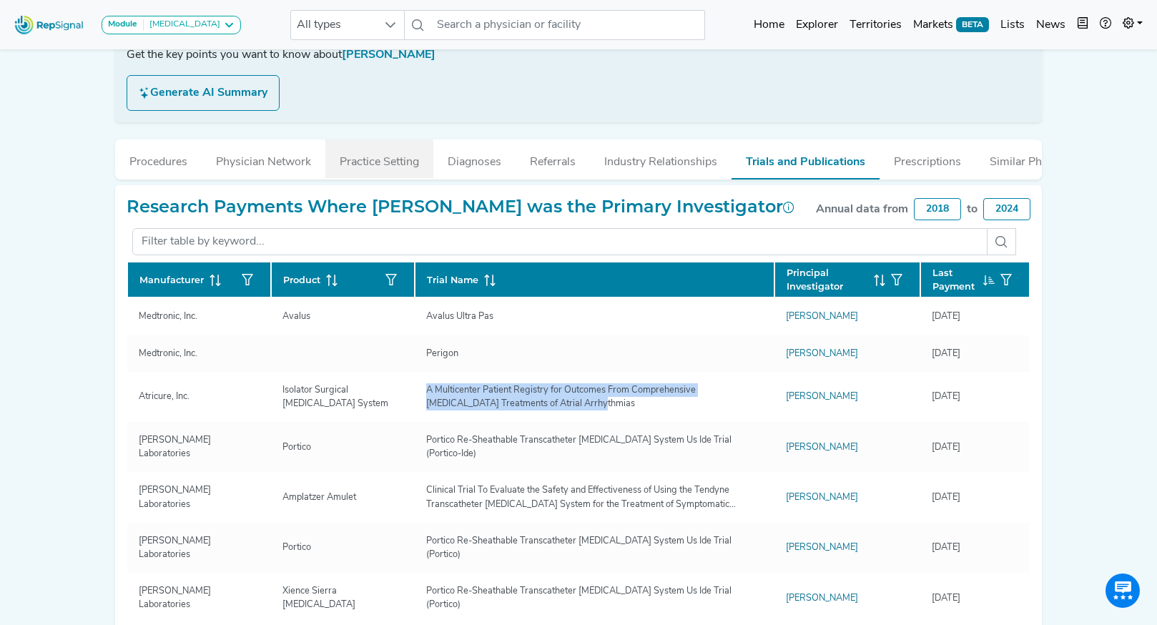
click at [377, 173] on button "Practice Setting" at bounding box center [379, 158] width 108 height 39
